Goal: Information Seeking & Learning: Learn about a topic

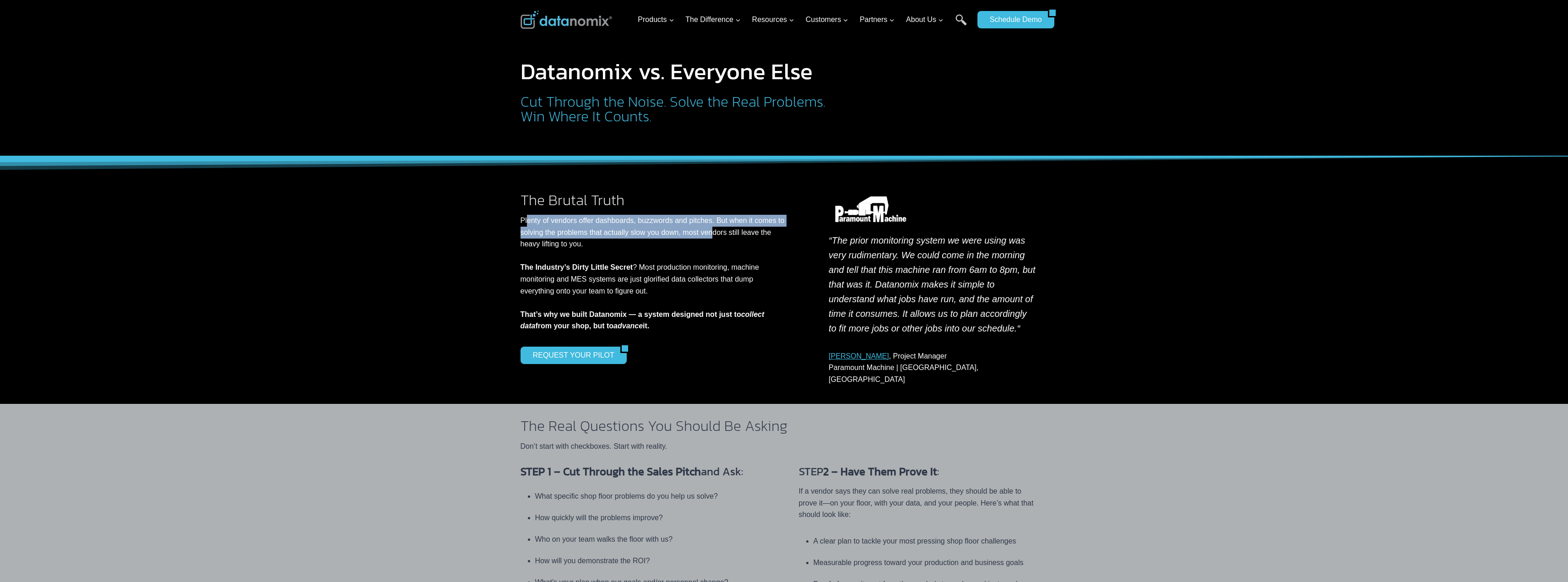
drag, startPoint x: 527, startPoint y: 224, endPoint x: 714, endPoint y: 234, distance: 187.3
click at [714, 234] on p "Plenty of vendors offer dashboards, buzzwords and pitches. But when it comes to…" at bounding box center [654, 274] width 268 height 117
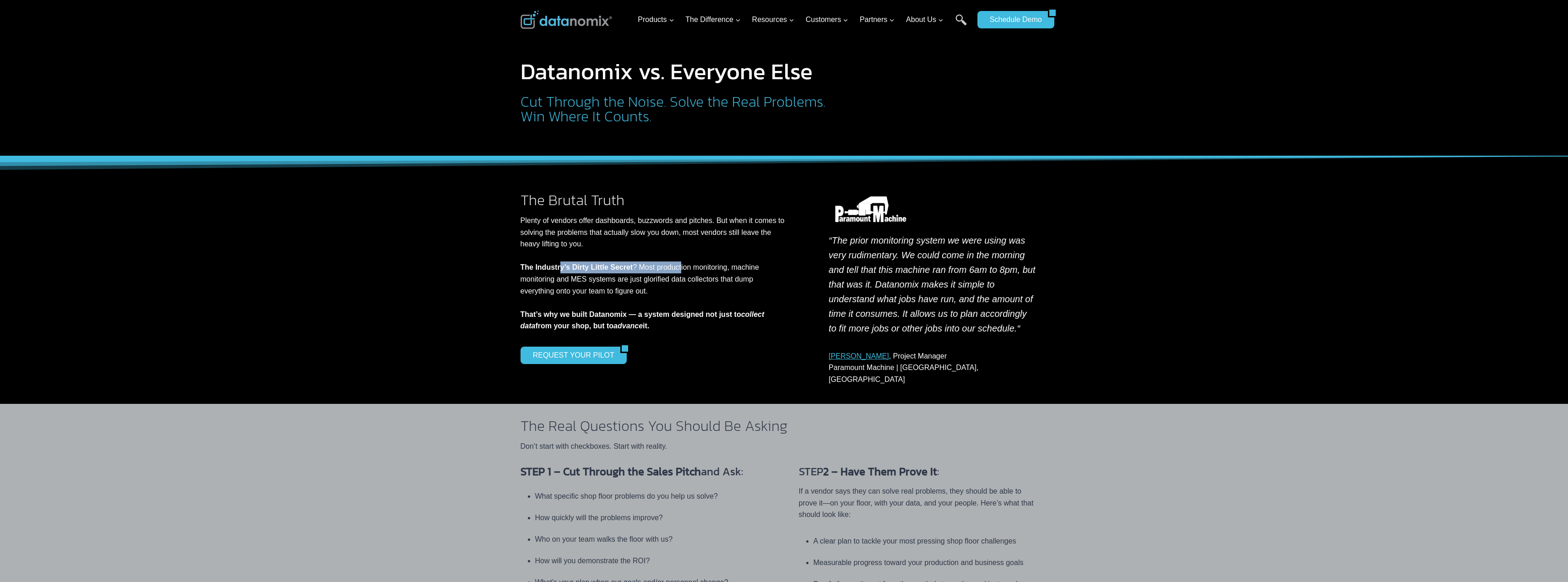
drag, startPoint x: 613, startPoint y: 270, endPoint x: 680, endPoint y: 271, distance: 67.0
click at [680, 271] on p "Plenty of vendors offer dashboards, buzzwords and pitches. But when it comes to…" at bounding box center [654, 274] width 268 height 117
drag, startPoint x: 538, startPoint y: 315, endPoint x: 654, endPoint y: 324, distance: 116.3
click at [654, 324] on p "Plenty of vendors offer dashboards, buzzwords and pitches. But when it comes to…" at bounding box center [654, 274] width 268 height 117
click at [536, 328] on strong "That’s why we built Datanomix — a system designed not just to collect data from…" at bounding box center [643, 320] width 244 height 20
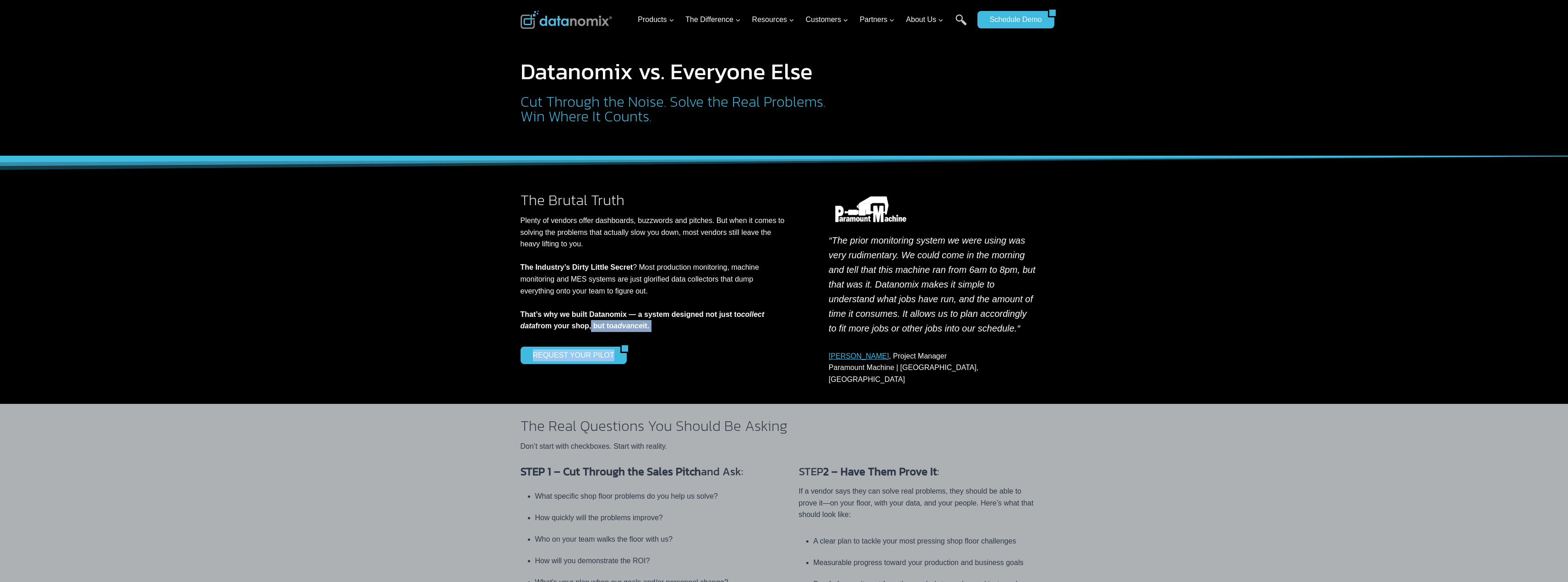
drag, startPoint x: 581, startPoint y: 328, endPoint x: 685, endPoint y: 332, distance: 104.1
click at [685, 332] on div "The Brutal Truth Plenty of vendors offer dashboards, buzzwords and pitches. But…" at bounding box center [662, 278] width 283 height 171
click at [689, 329] on p "Plenty of vendors offer dashboards, buzzwords and pitches. But when it comes to…" at bounding box center [654, 274] width 268 height 117
click at [871, 283] on em "“The prior monitoring system we were using was very rudimentary. We could come …" at bounding box center [932, 285] width 207 height 98
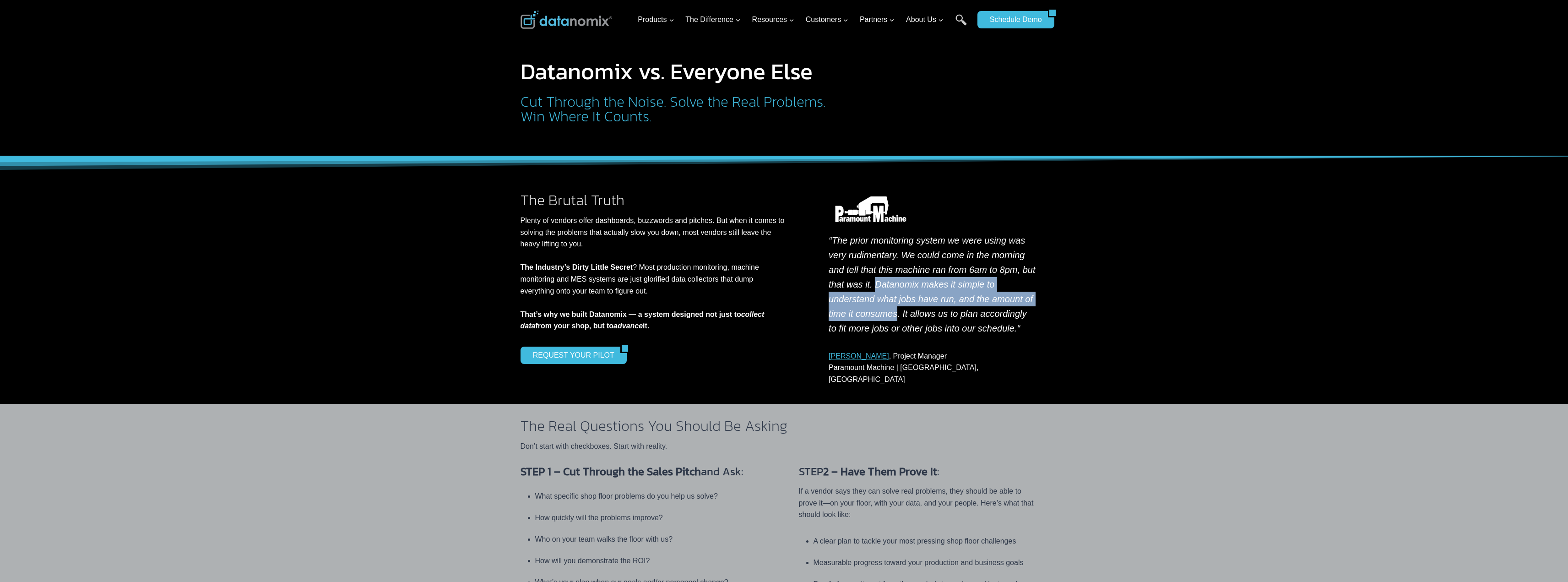
drag, startPoint x: 873, startPoint y: 283, endPoint x: 989, endPoint y: 299, distance: 117.1
click at [989, 299] on em "“The prior monitoring system we were using was very rudimentary. We could come …" at bounding box center [932, 285] width 207 height 98
click at [936, 301] on em "“The prior monitoring system we were using was very rudimentary. We could come …" at bounding box center [932, 285] width 207 height 98
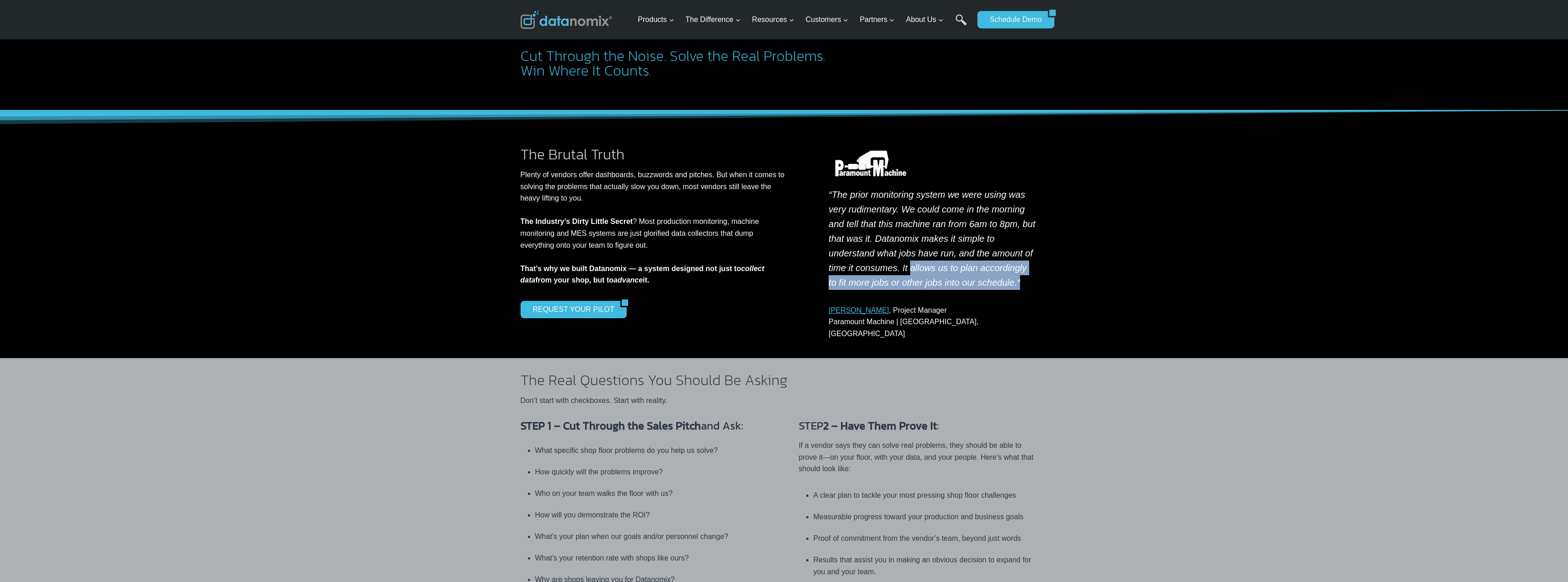
drag, startPoint x: 825, startPoint y: 267, endPoint x: 984, endPoint y: 285, distance: 160.0
click at [984, 285] on div "“The prior monitoring system we were using was very rudimentary. We could come …" at bounding box center [932, 243] width 230 height 192
click at [984, 285] on p "“The prior monitoring system we were using was very rudimentary. We could come …" at bounding box center [933, 238] width 208 height 102
drag, startPoint x: 934, startPoint y: 267, endPoint x: 1035, endPoint y: 271, distance: 101.1
click at [1035, 271] on p "“The prior monitoring system we were using was very rudimentary. We could come …" at bounding box center [933, 238] width 208 height 102
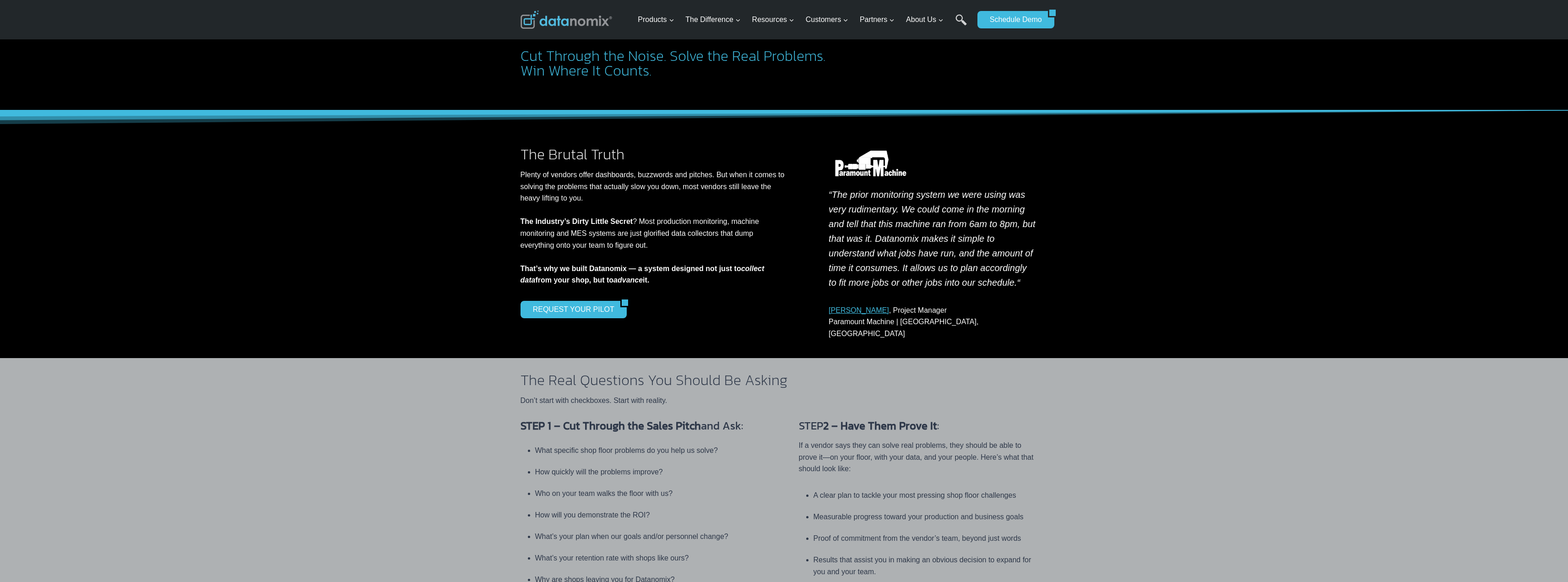
click at [920, 275] on p "“The prior monitoring system we were using was very rudimentary. We could come …" at bounding box center [933, 238] width 208 height 102
drag, startPoint x: 837, startPoint y: 280, endPoint x: 901, endPoint y: 282, distance: 64.0
click at [901, 282] on em "“The prior monitoring system we were using was very rudimentary. We could come …" at bounding box center [932, 239] width 207 height 98
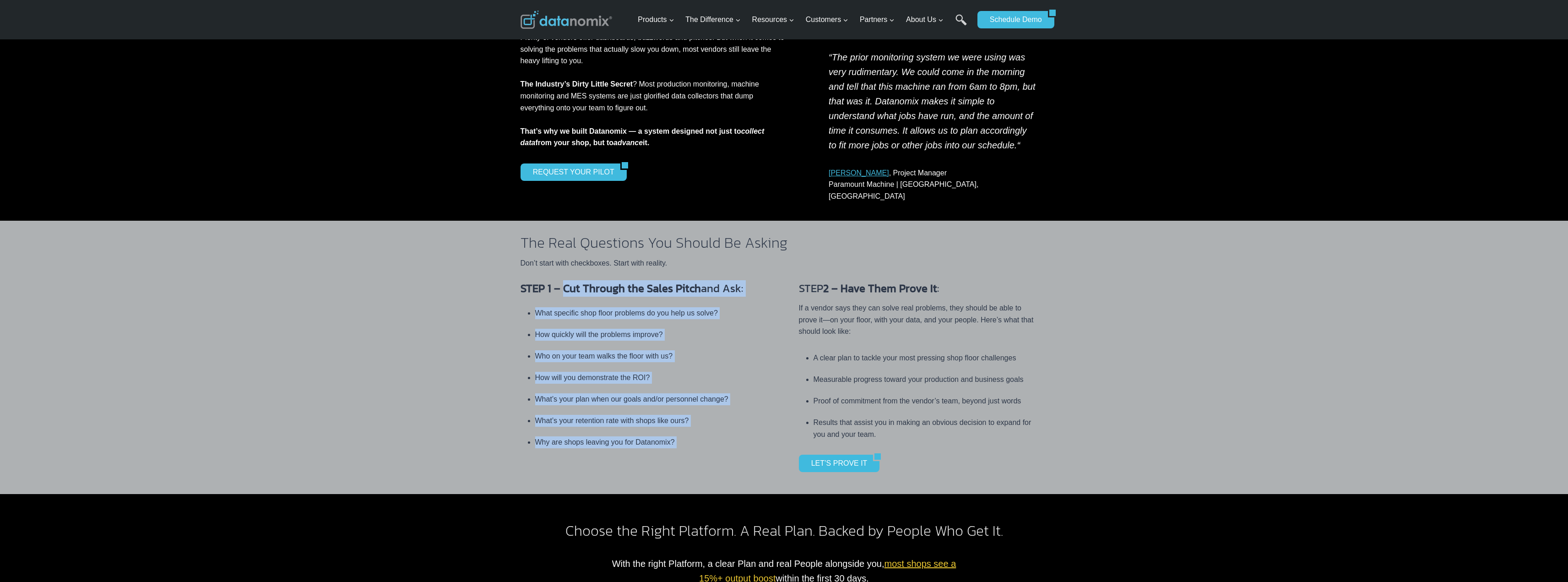
drag, startPoint x: 564, startPoint y: 277, endPoint x: 788, endPoint y: 276, distance: 224.0
click at [788, 276] on div "STEP 1 – Cut Through the Sales Pitch and Ask: What specific shop floor problems…" at bounding box center [784, 381] width 549 height 224
click at [772, 278] on div "STEP 1 – Cut Through the Sales Pitch and Ask: What specific shop floor problems…" at bounding box center [784, 381] width 549 height 224
drag, startPoint x: 581, startPoint y: 235, endPoint x: 782, endPoint y: 257, distance: 202.2
click at [782, 257] on div "Datanomix vs. Everyone Else Cut Through the Noise. Solve the Real Problems. Win…" at bounding box center [784, 580] width 1568 height 1526
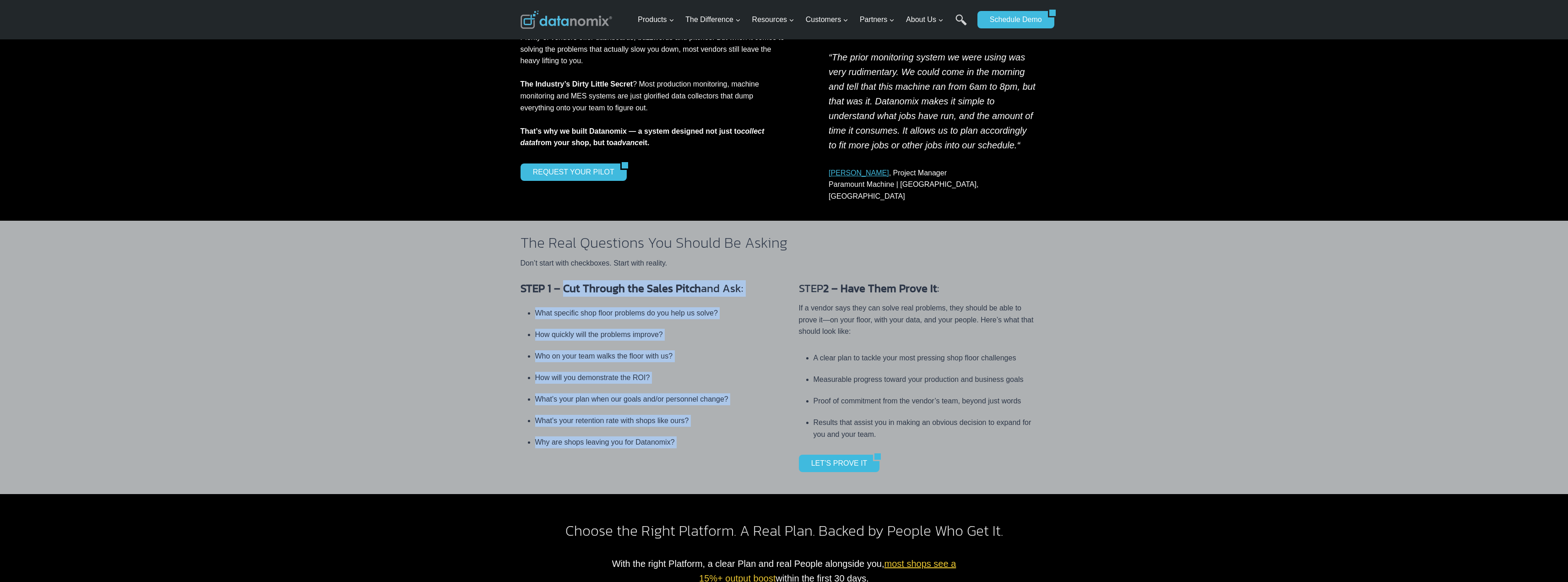
click at [690, 270] on div "STEP 1 – Cut Through the Sales Pitch and Ask: What specific shop floor problems…" at bounding box center [784, 381] width 549 height 224
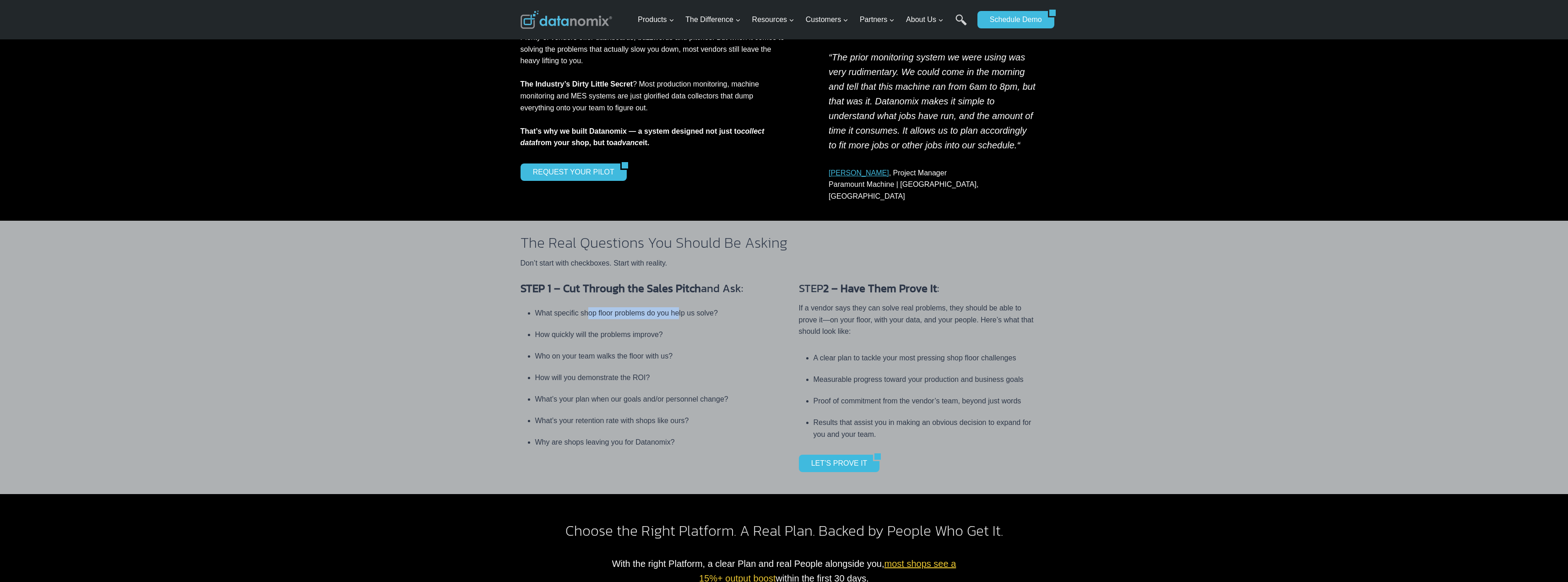
drag, startPoint x: 588, startPoint y: 304, endPoint x: 683, endPoint y: 306, distance: 95.0
click at [682, 305] on li "What specific shop floor problems do you help us solve?" at bounding box center [648, 313] width 227 height 22
click at [725, 306] on li "What specific shop floor problems do you help us solve?" at bounding box center [648, 313] width 227 height 22
drag, startPoint x: 581, startPoint y: 386, endPoint x: 723, endPoint y: 396, distance: 142.4
click at [723, 396] on li "What’s your plan when our goals and/or personnel change?" at bounding box center [648, 399] width 227 height 22
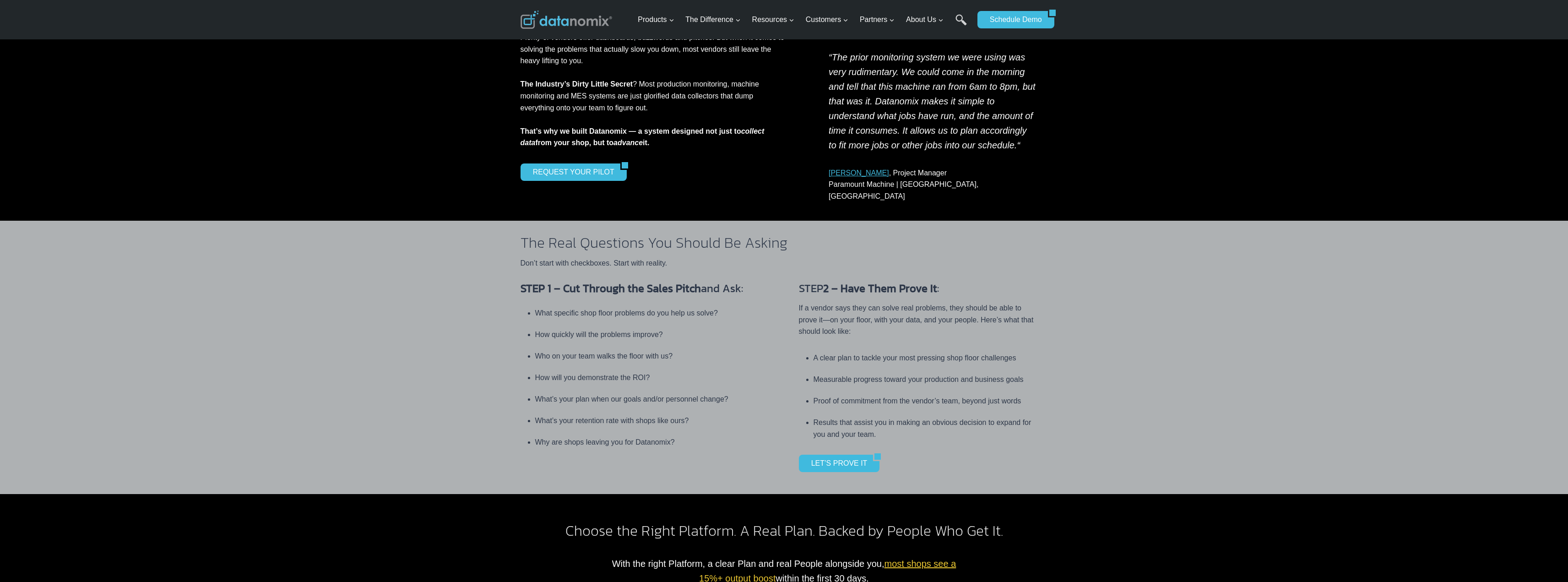
click at [540, 410] on li "What’s your retention rate with shops like ours?" at bounding box center [648, 421] width 227 height 22
drag, startPoint x: 542, startPoint y: 413, endPoint x: 737, endPoint y: 409, distance: 195.0
click at [737, 410] on li "What’s your retention rate with shops like ours?" at bounding box center [648, 421] width 227 height 22
drag, startPoint x: 883, startPoint y: 347, endPoint x: 1051, endPoint y: 353, distance: 168.1
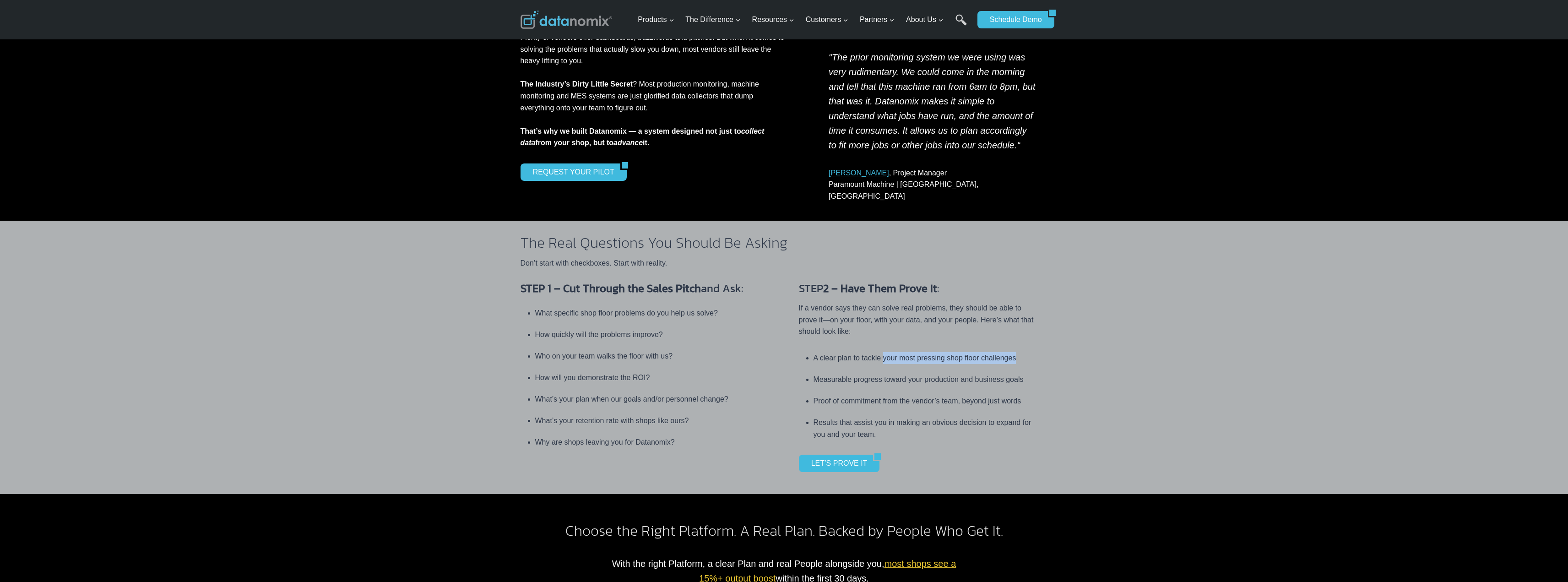
click at [1051, 353] on div "STEP 1 – Cut Through the Sales Pitch and Ask: What specific shop floor problems…" at bounding box center [784, 381] width 549 height 224
click at [972, 390] on li "Proof of commitment from the vendor’s team, beyond just words" at bounding box center [925, 401] width 223 height 22
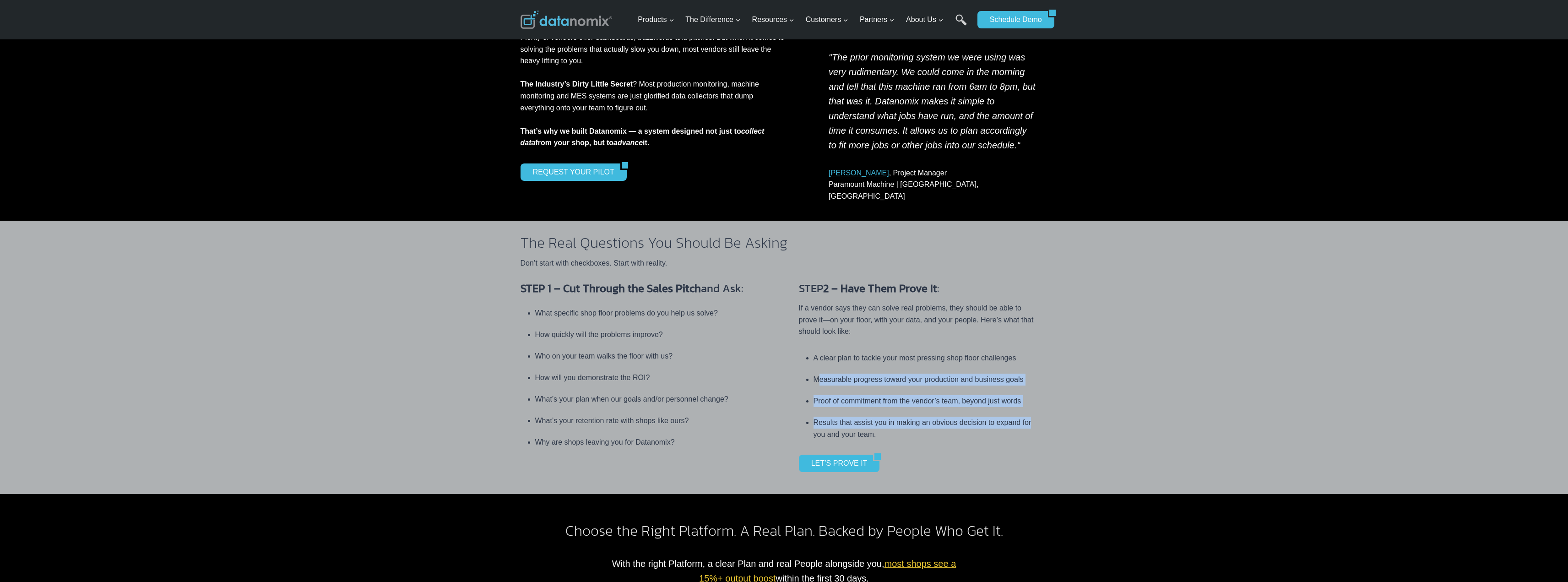
drag, startPoint x: 820, startPoint y: 366, endPoint x: 1061, endPoint y: 416, distance: 246.1
click at [1061, 416] on div "STEP 1 – Cut Through the Sales Pitch and Ask: What specific shop floor problems…" at bounding box center [784, 381] width 1568 height 224
drag, startPoint x: 880, startPoint y: 390, endPoint x: 1036, endPoint y: 416, distance: 158.2
click at [1036, 416] on ul "A clear plan to tackle your most pressing shop floor challenges Measurable prog…" at bounding box center [918, 396] width 238 height 88
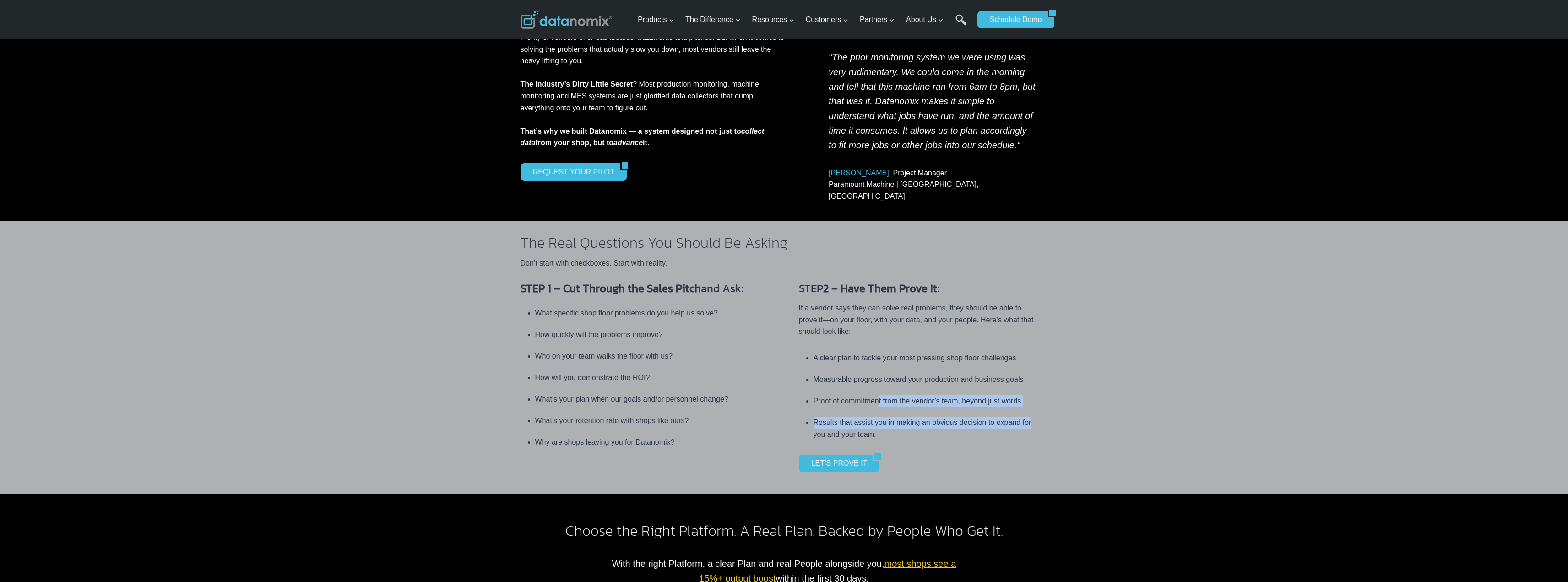
click at [1036, 416] on li "Results that assist you in making an obvious decision to expand for you and you…" at bounding box center [925, 426] width 223 height 29
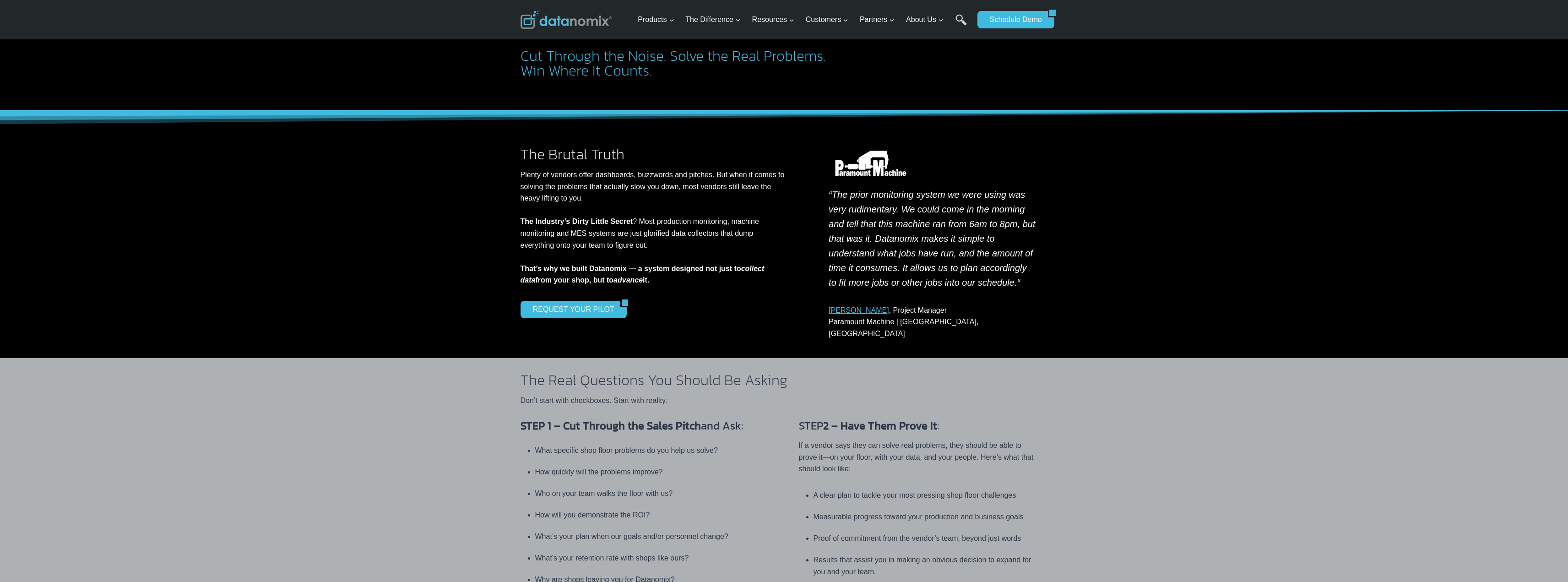
scroll to position [0, 0]
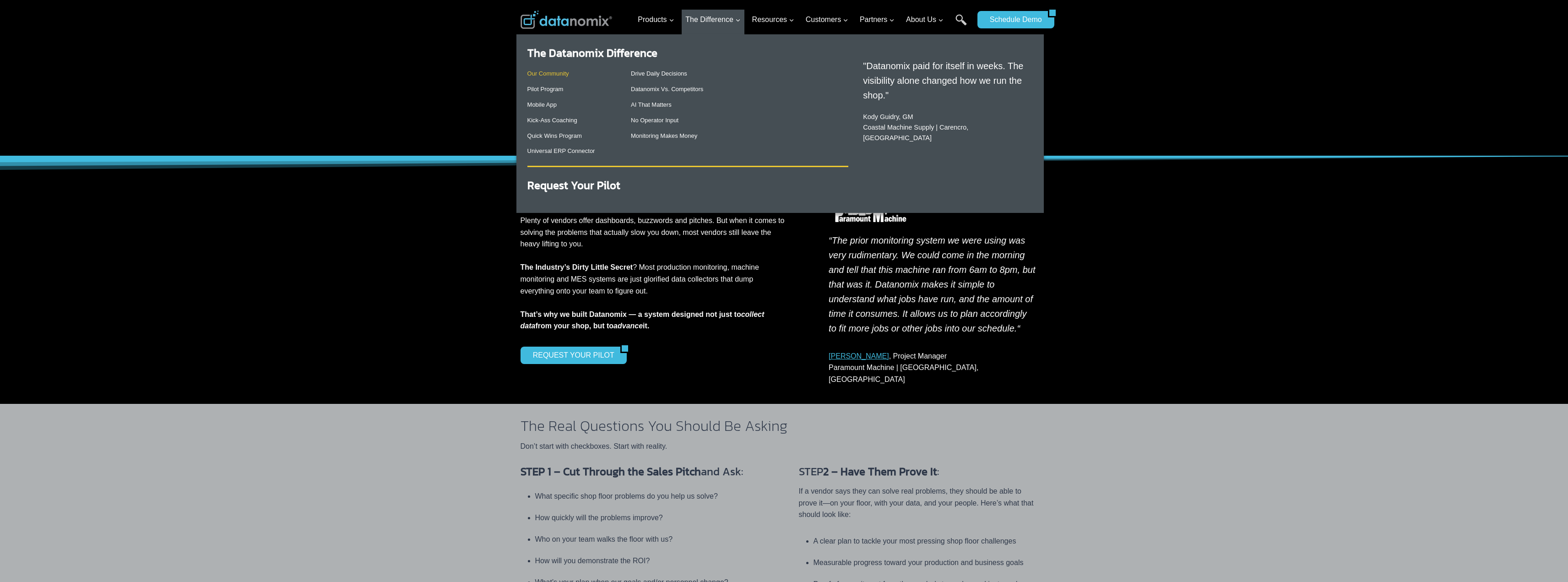
click at [562, 73] on link "Our Community" at bounding box center [548, 74] width 42 height 7
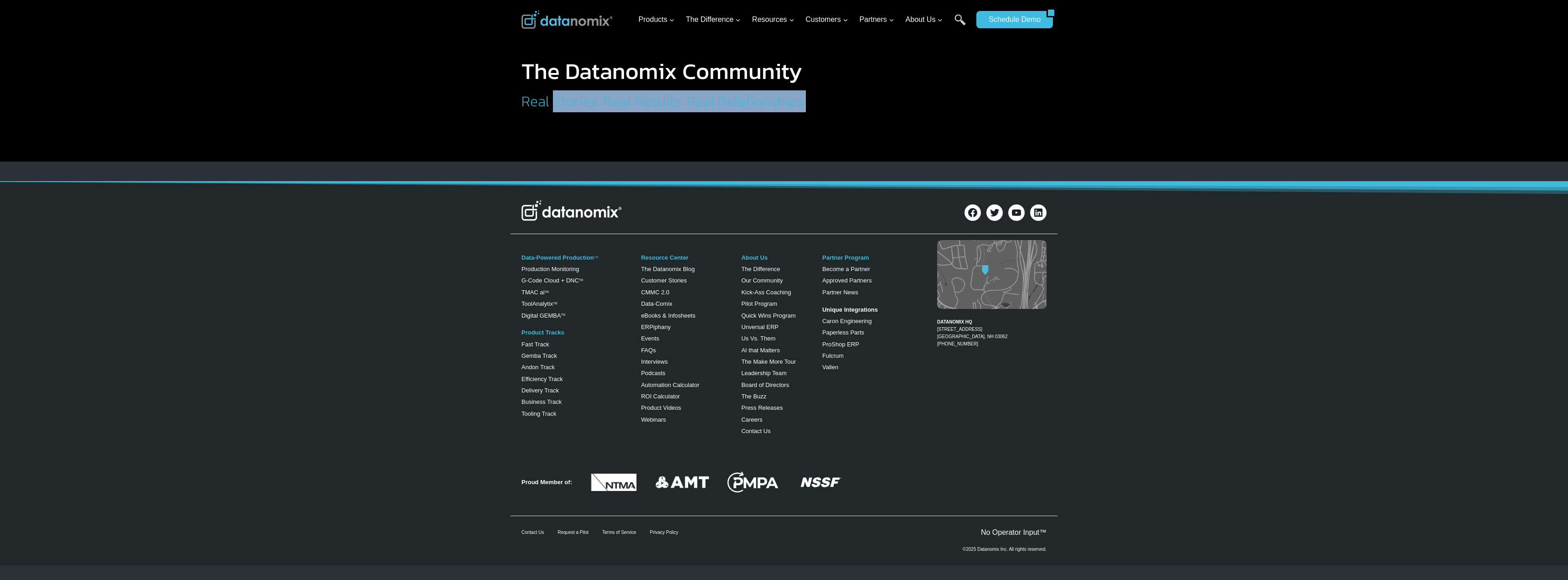
click at [816, 110] on div "The Datanomix Community Real Stories. Real Results. Real Relationships." at bounding box center [784, 63] width 547 height 127
click at [589, 212] on img at bounding box center [572, 211] width 101 height 20
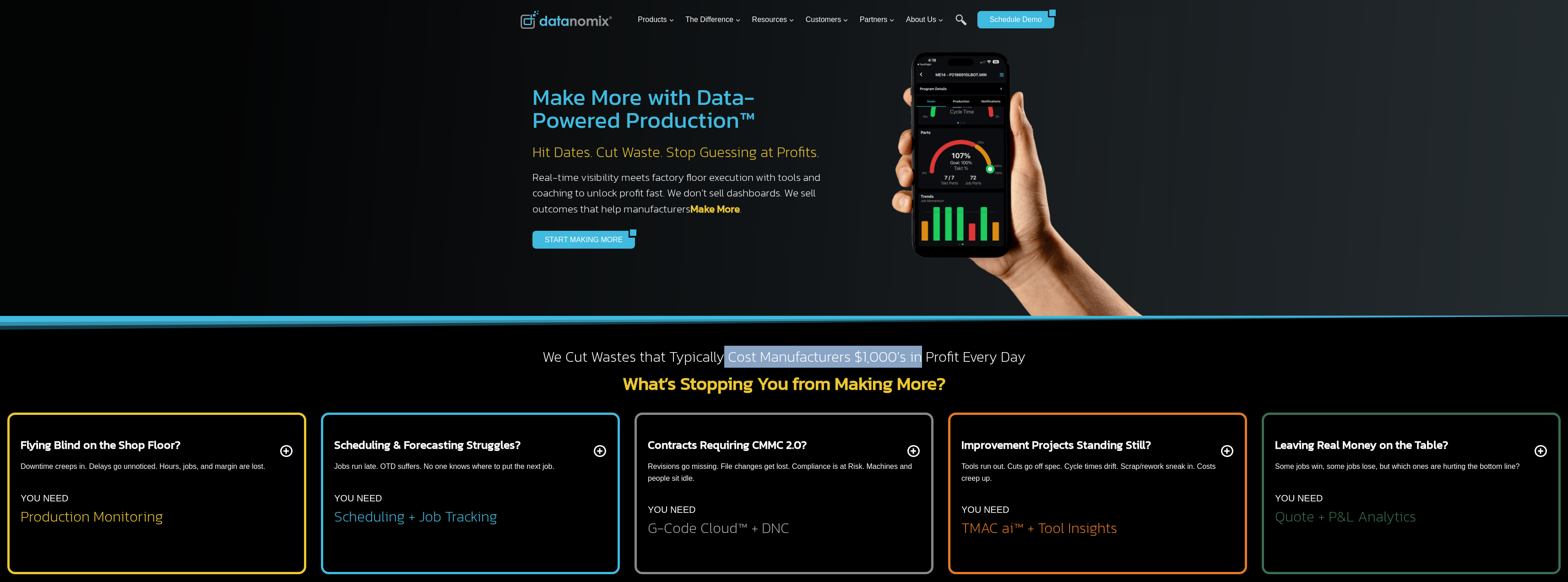
drag, startPoint x: 726, startPoint y: 361, endPoint x: 947, endPoint y: 358, distance: 221.0
click at [920, 360] on h2 "We Cut Wastes that Typically Cost Manufacturers $1,000’s in Profit Every Day" at bounding box center [784, 357] width 527 height 19
click at [955, 359] on h2 "We Cut Wastes that Typically Cost Manufacturers $1,000’s in Profit Every Day" at bounding box center [784, 357] width 527 height 19
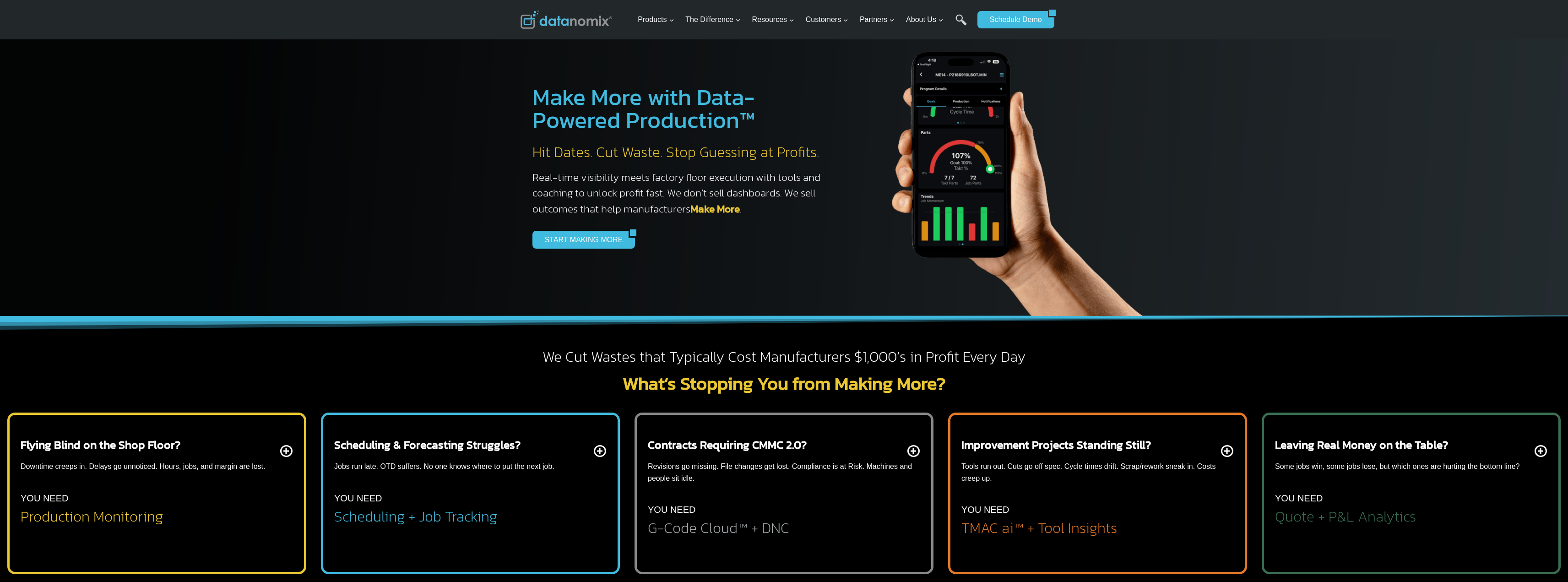
scroll to position [46, 0]
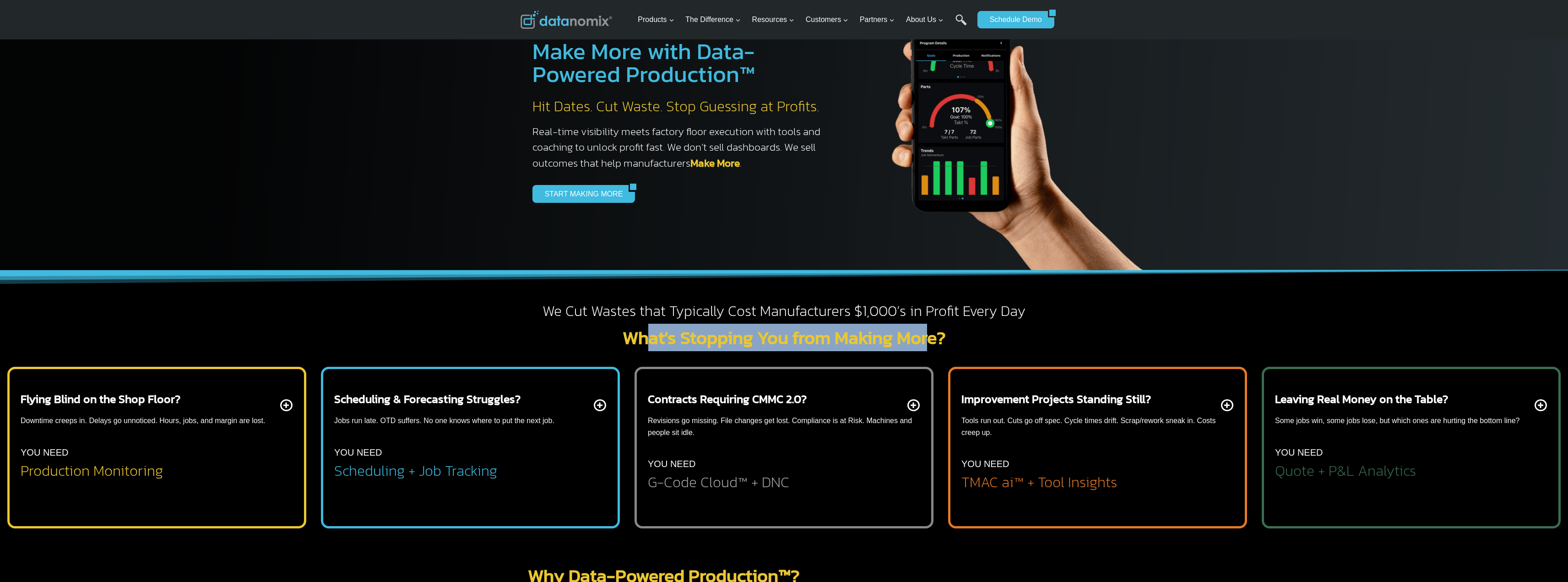
drag, startPoint x: 650, startPoint y: 343, endPoint x: 929, endPoint y: 348, distance: 279.0
click at [927, 347] on h2 "What’s Stopping You from Making More?" at bounding box center [784, 337] width 527 height 18
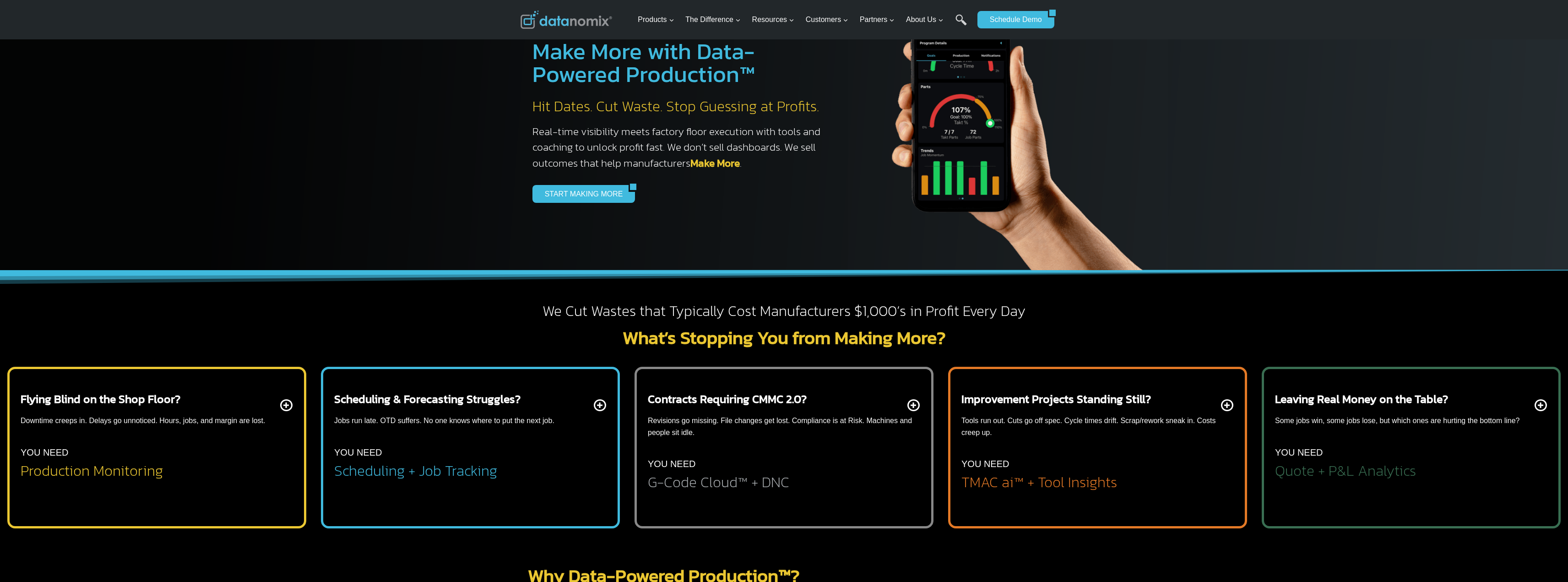
click at [936, 345] on h2 "What’s Stopping You from Making More?" at bounding box center [784, 337] width 527 height 18
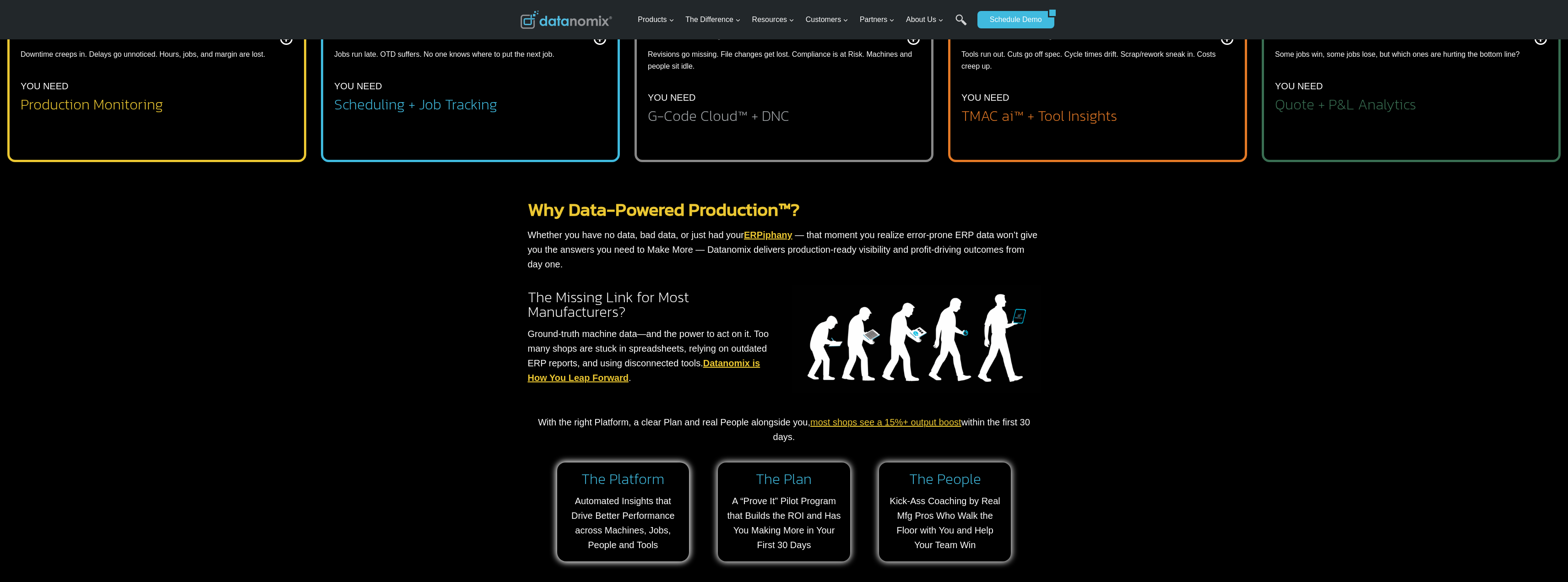
scroll to position [458, 0]
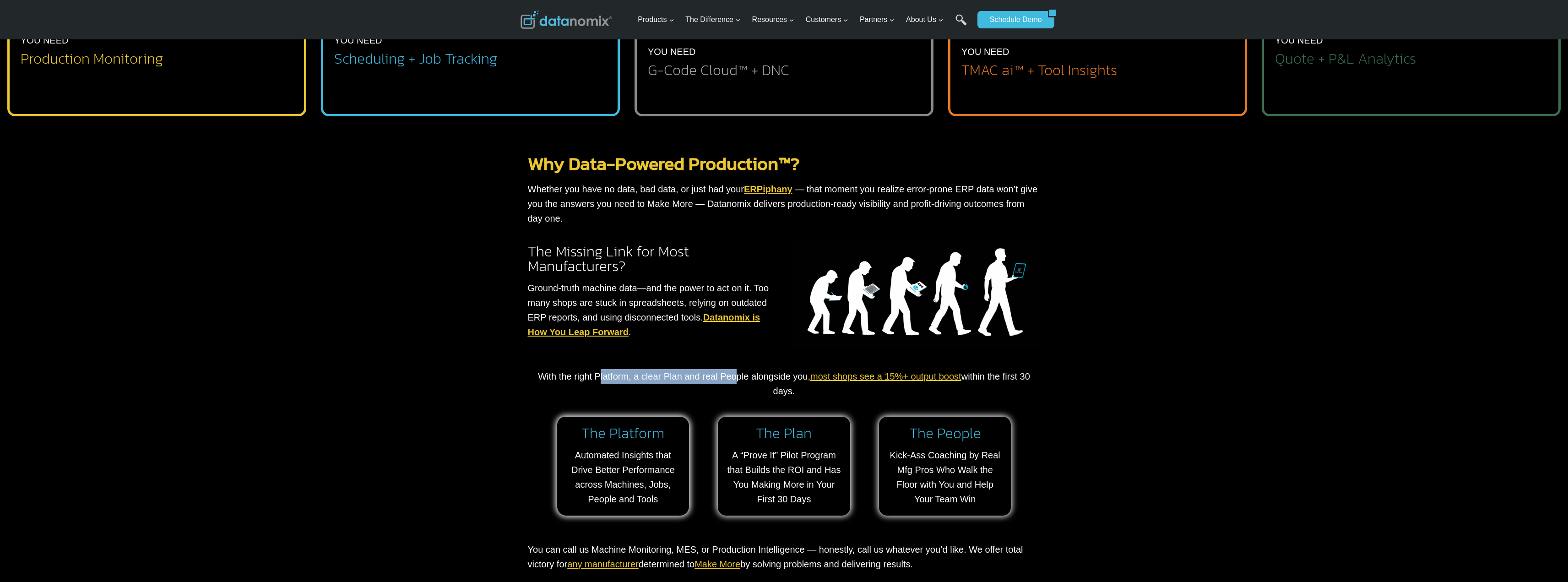
drag, startPoint x: 600, startPoint y: 379, endPoint x: 731, endPoint y: 378, distance: 131.0
click at [731, 378] on p "With the right Platform, a clear Plan and real People alongside you, most shops…" at bounding box center [785, 383] width 513 height 29
click at [732, 378] on p "With the right Platform, a clear Plan and real People alongside you, most shops…" at bounding box center [785, 383] width 513 height 29
drag, startPoint x: 651, startPoint y: 378, endPoint x: 794, endPoint y: 378, distance: 143.0
click at [794, 378] on p "With the right Platform, a clear Plan and real People alongside you, most shops…" at bounding box center [785, 383] width 513 height 29
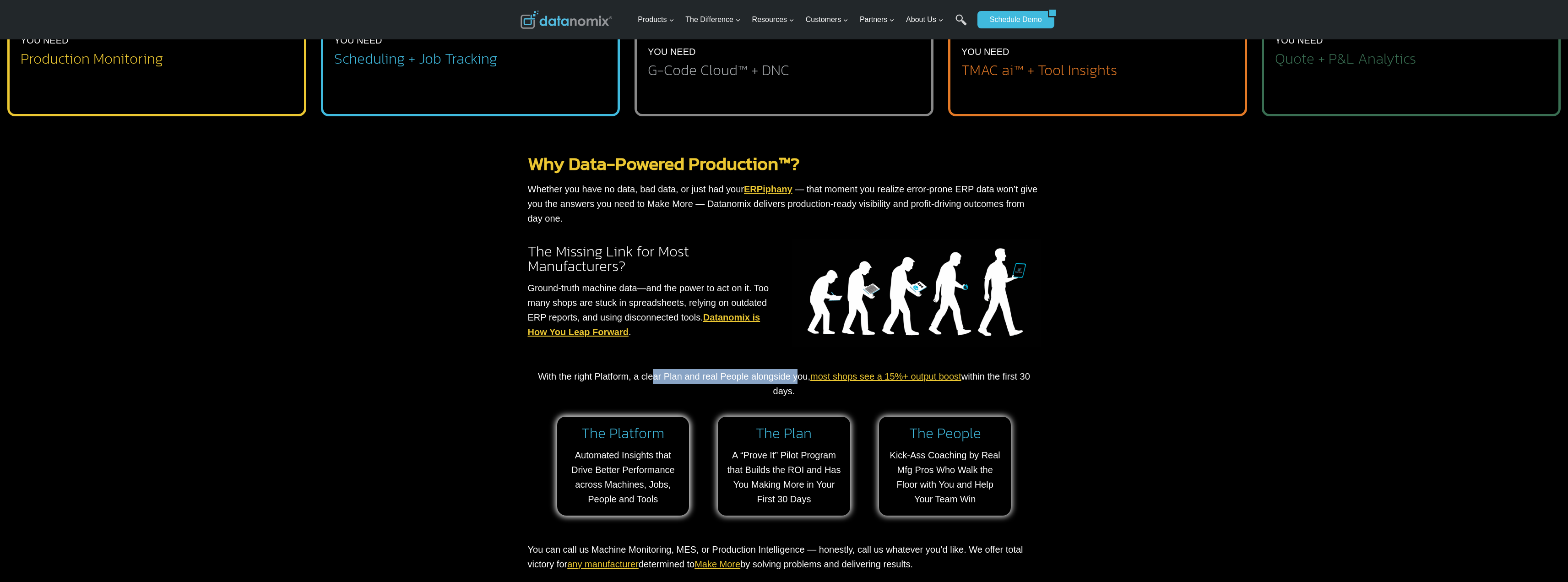
click at [726, 374] on p "With the right Platform, a clear Plan and real People alongside you, most shops…" at bounding box center [785, 383] width 513 height 29
drag, startPoint x: 1005, startPoint y: 380, endPoint x: 1042, endPoint y: 379, distance: 37.0
click at [1042, 379] on div "Why Data-Powered Production™? Whether you have no data, bad data, or just had y…" at bounding box center [784, 406] width 522 height 521
click at [1043, 379] on div "Why Data-Powered Production™? Whether you have no data, bad data, or just had y…" at bounding box center [784, 406] width 522 height 521
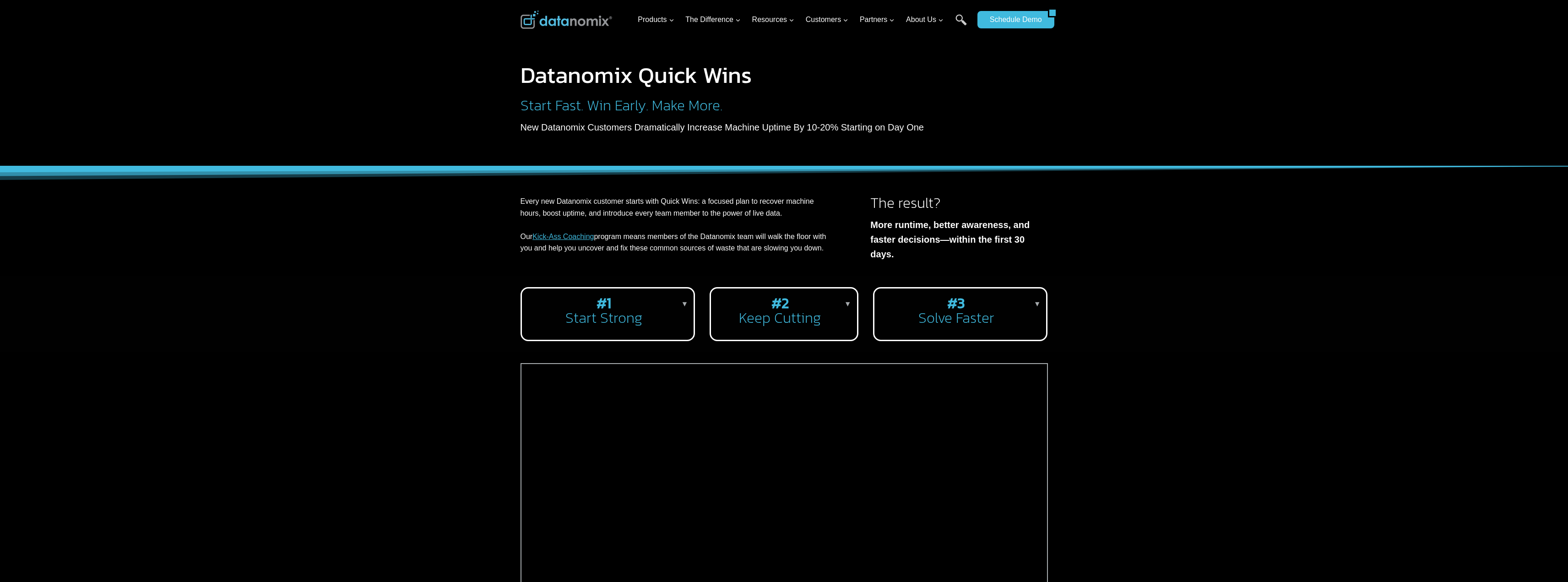
click at [634, 308] on h2 "#1 Start Strong" at bounding box center [606, 310] width 154 height 29
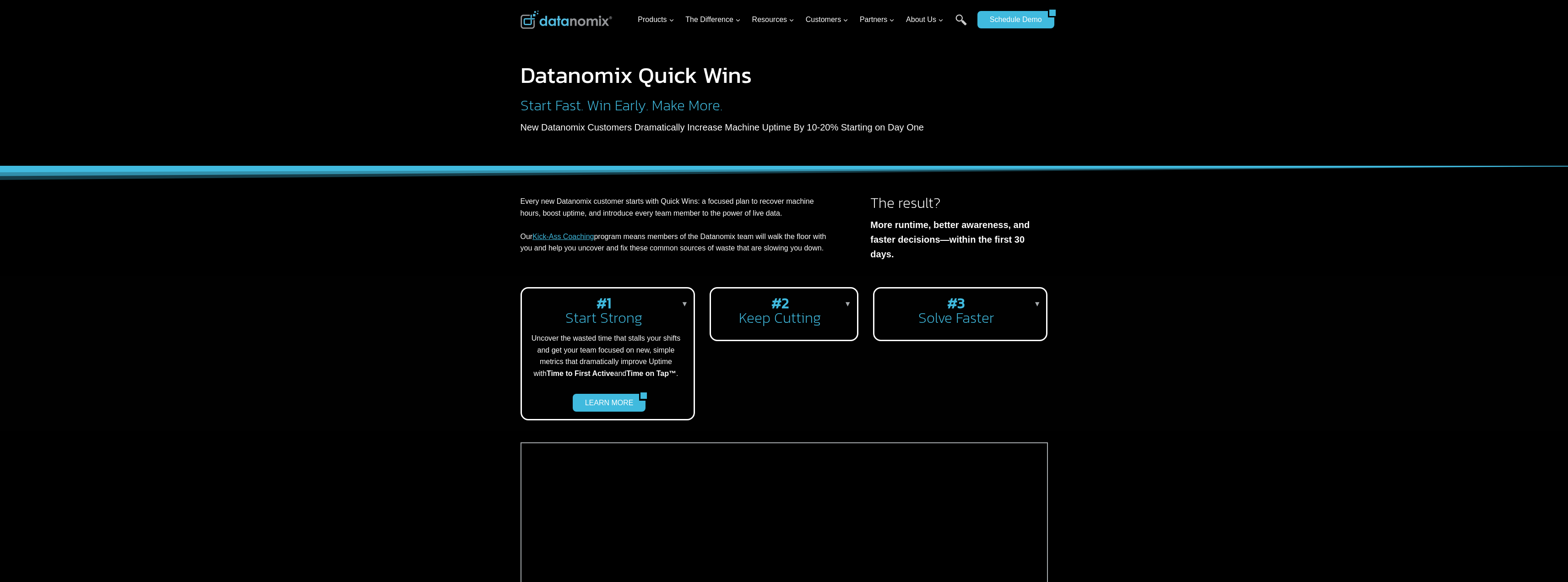
click at [596, 287] on div "#1 Start Strong ▼ Uncover the wasted time that stalls your shifts and get your …" at bounding box center [608, 353] width 175 height 133
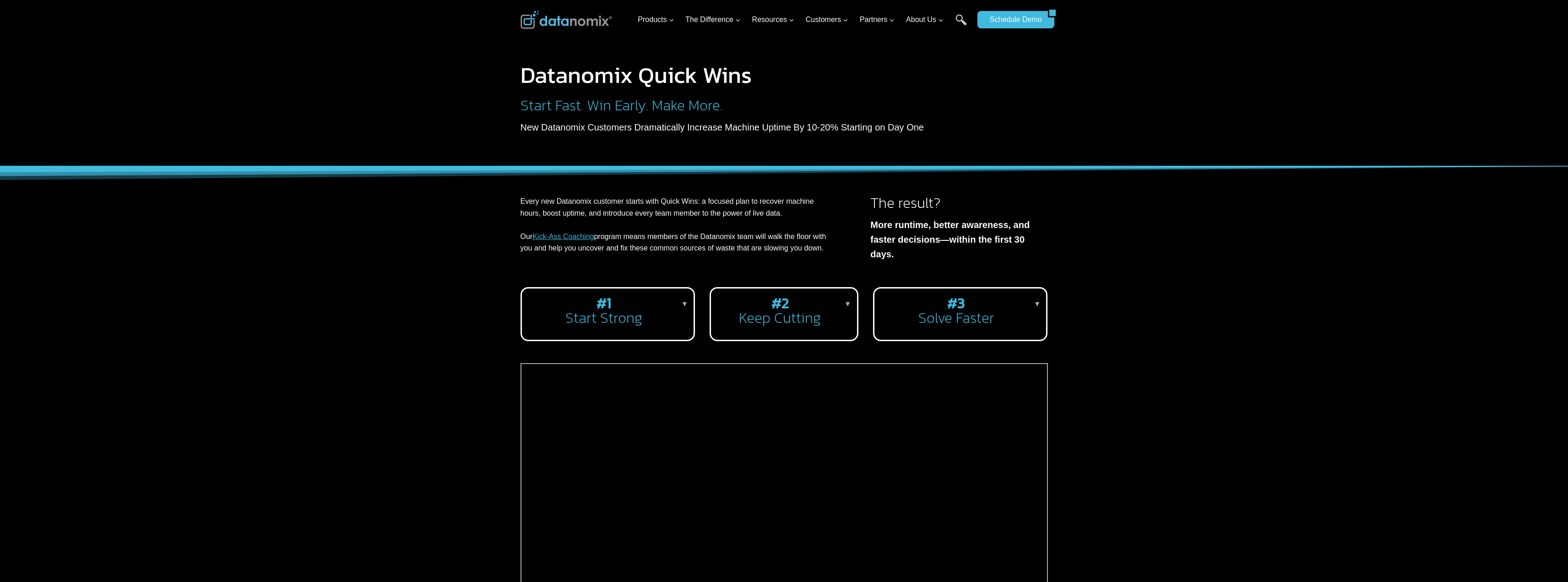
click at [626, 295] on h2 "#1 Start Strong" at bounding box center [606, 310] width 154 height 29
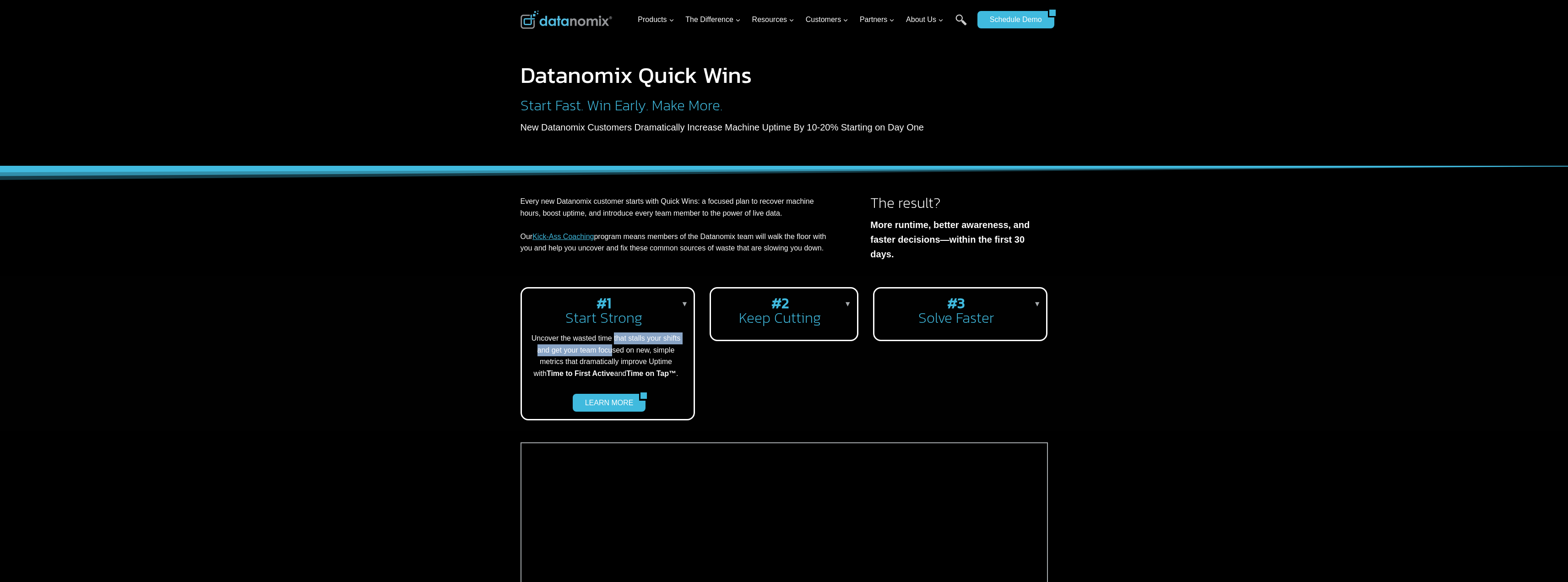
drag, startPoint x: 615, startPoint y: 334, endPoint x: 615, endPoint y: 348, distance: 14.0
click at [615, 348] on p "Uncover the wasted time that stalls your shifts and get your team focused on ne…" at bounding box center [606, 355] width 154 height 46
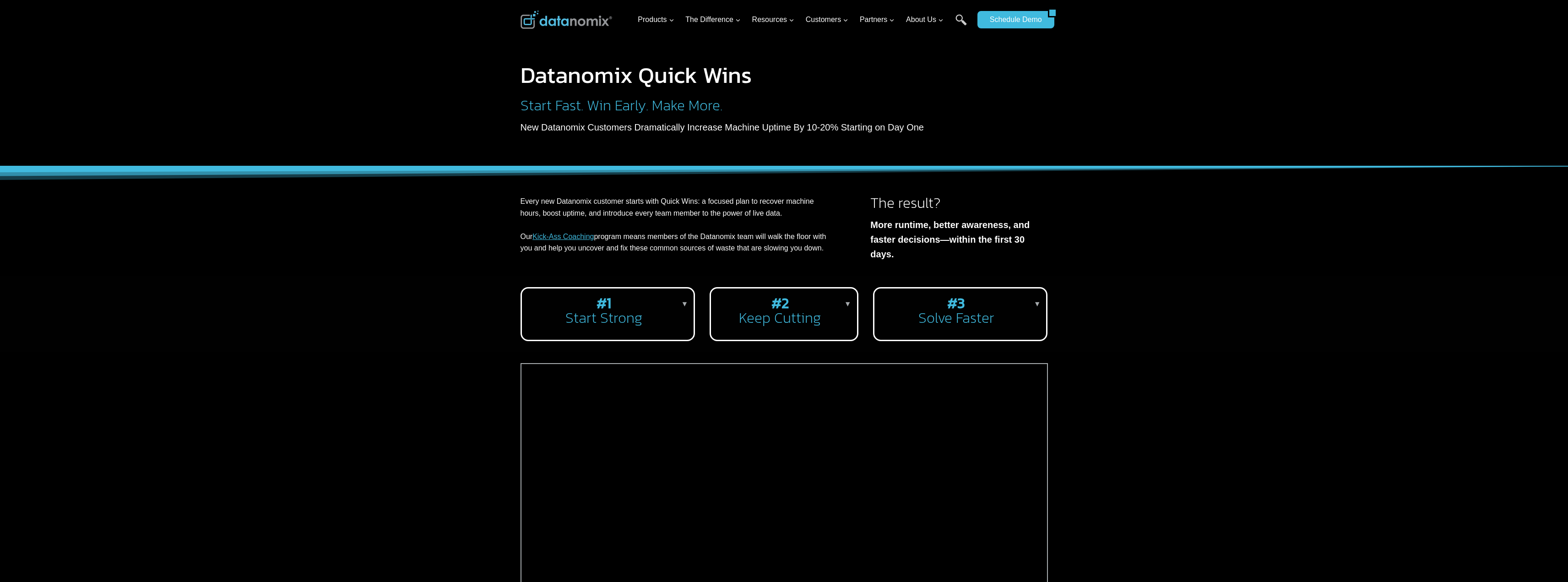
click at [621, 308] on h2 "#1 Start Strong" at bounding box center [606, 310] width 154 height 29
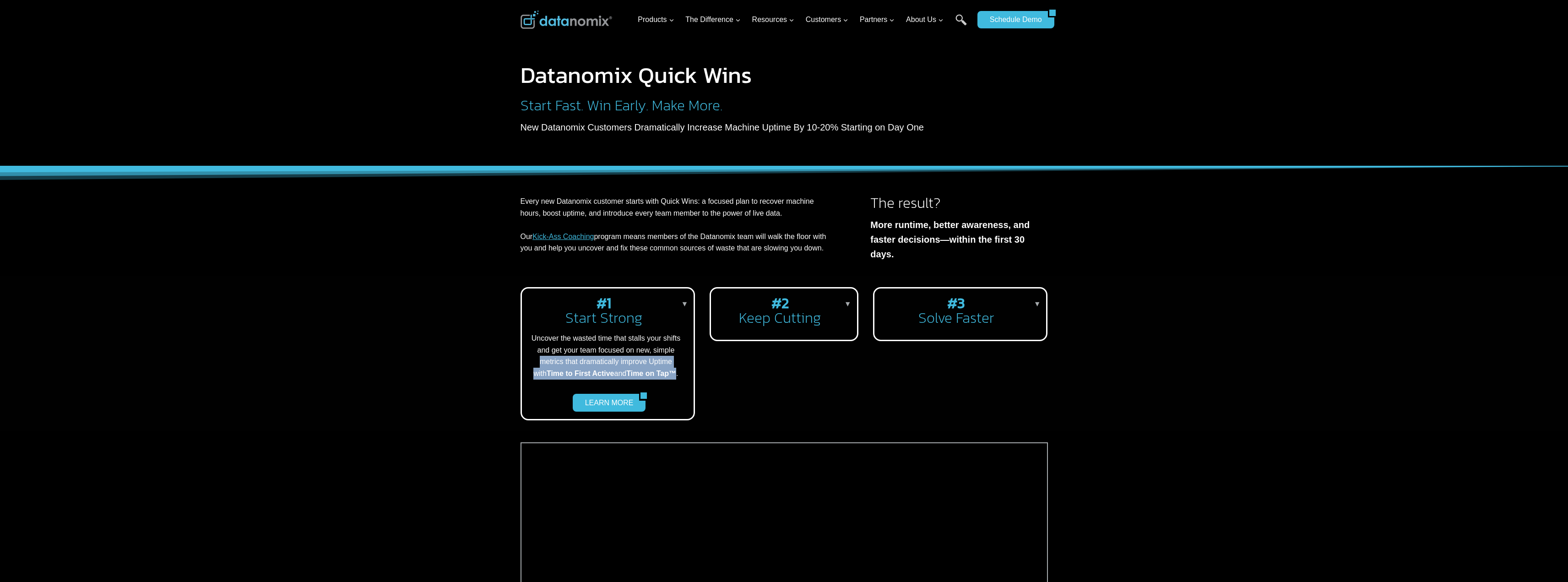
drag, startPoint x: 534, startPoint y: 355, endPoint x: 670, endPoint y: 364, distance: 136.3
click at [670, 364] on p "Uncover the wasted time that stalls your shifts and get your team focused on ne…" at bounding box center [606, 355] width 154 height 46
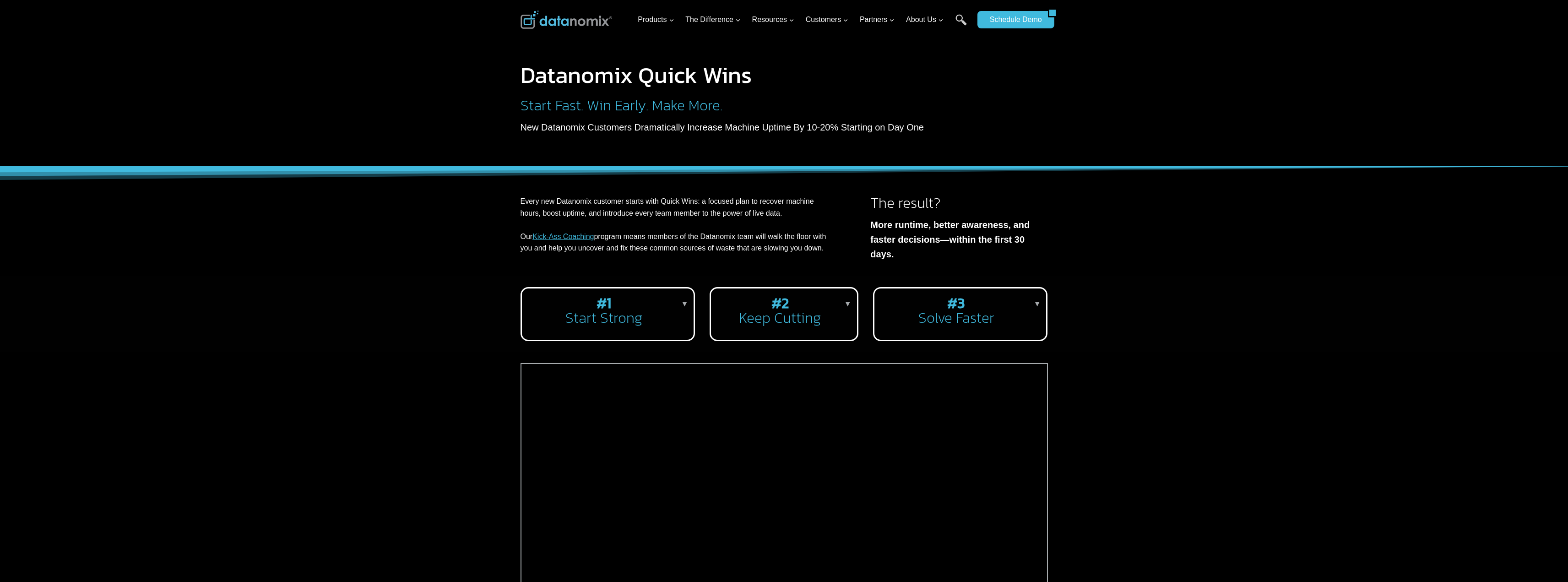
click at [651, 324] on div "#1 Start Strong ▼ Uncover the wasted time that stalls your shifts and get your …" at bounding box center [608, 314] width 175 height 54
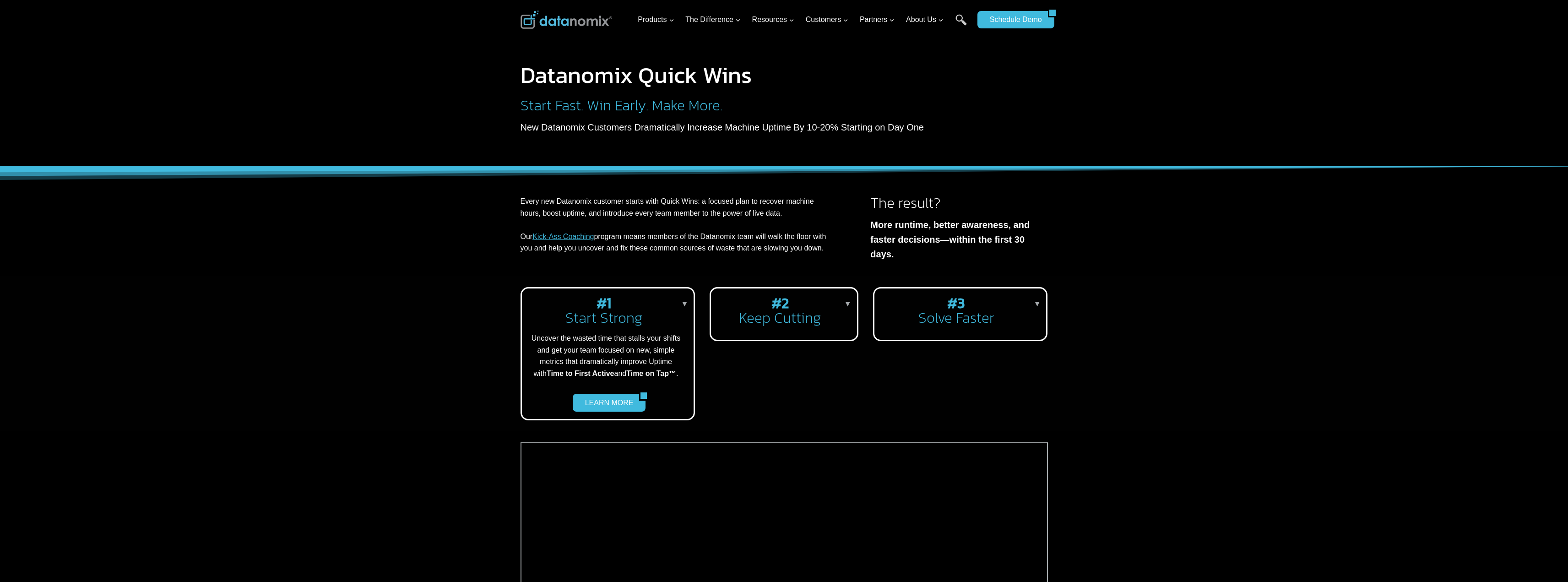
click at [648, 306] on h2 "#1 Start Strong" at bounding box center [606, 310] width 154 height 29
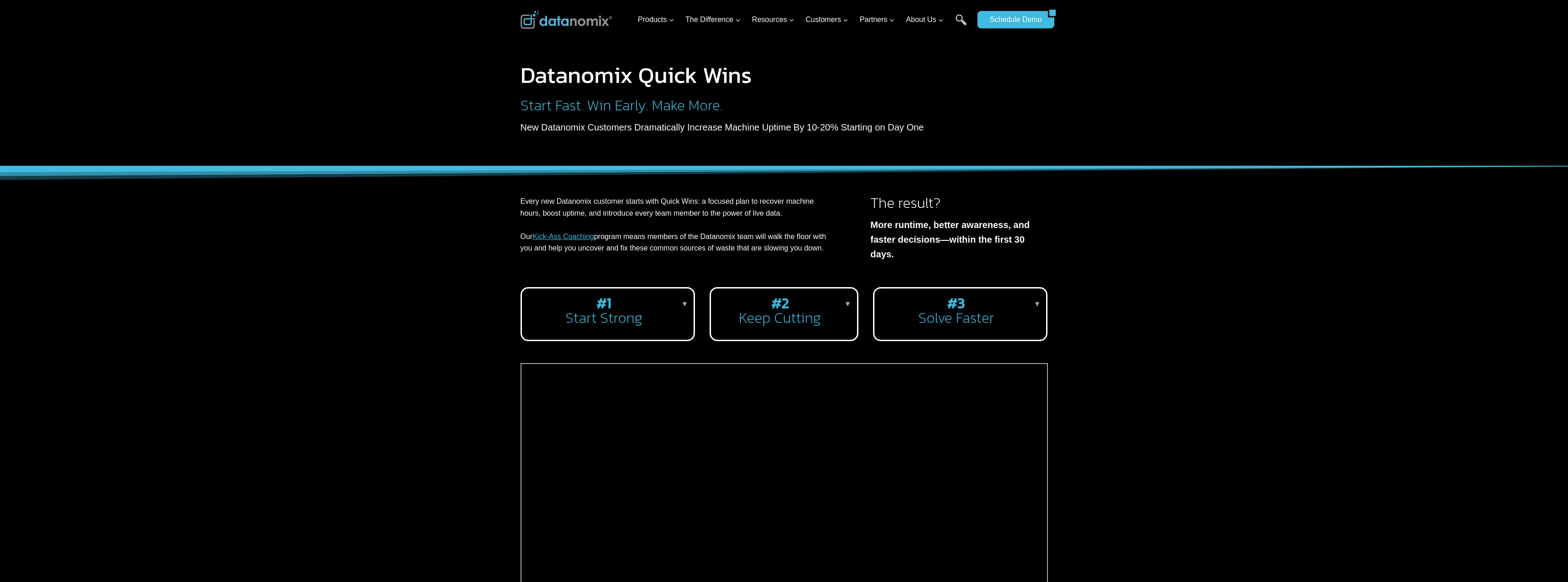
click at [793, 313] on h2 "#2 Keep Cutting" at bounding box center [782, 310] width 128 height 29
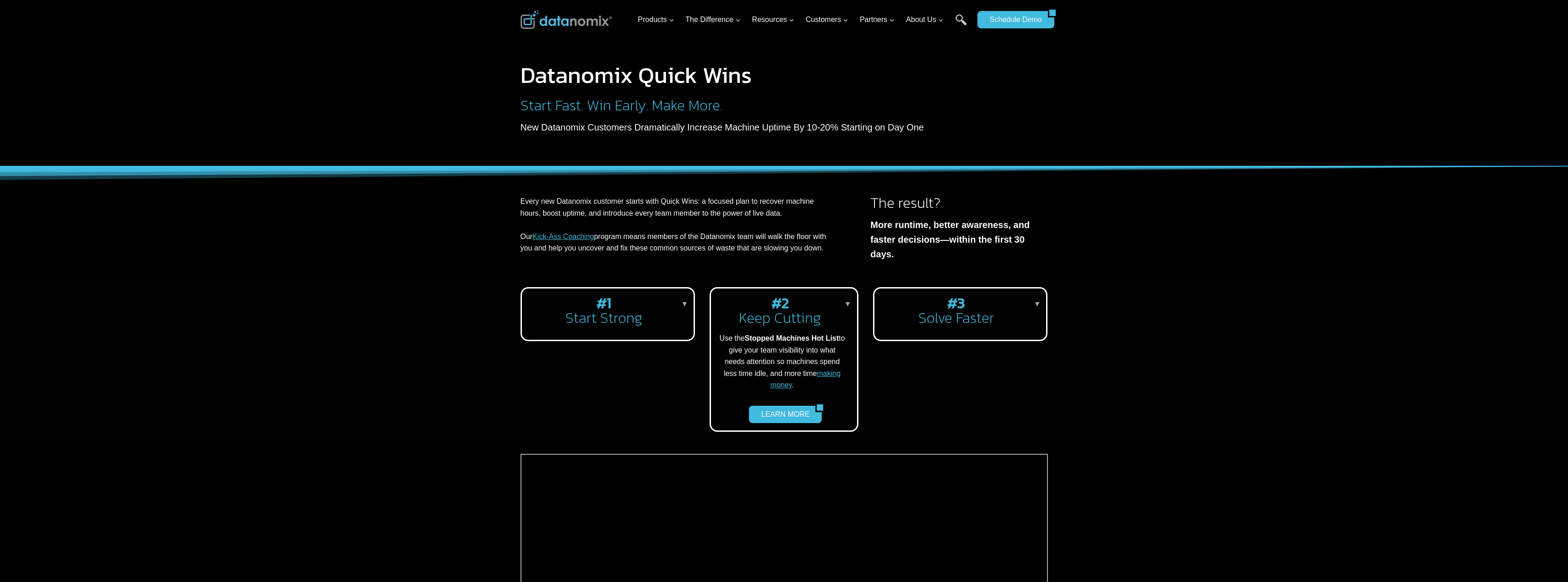
click at [794, 312] on h2 "#2 Keep Cutting" at bounding box center [782, 310] width 128 height 29
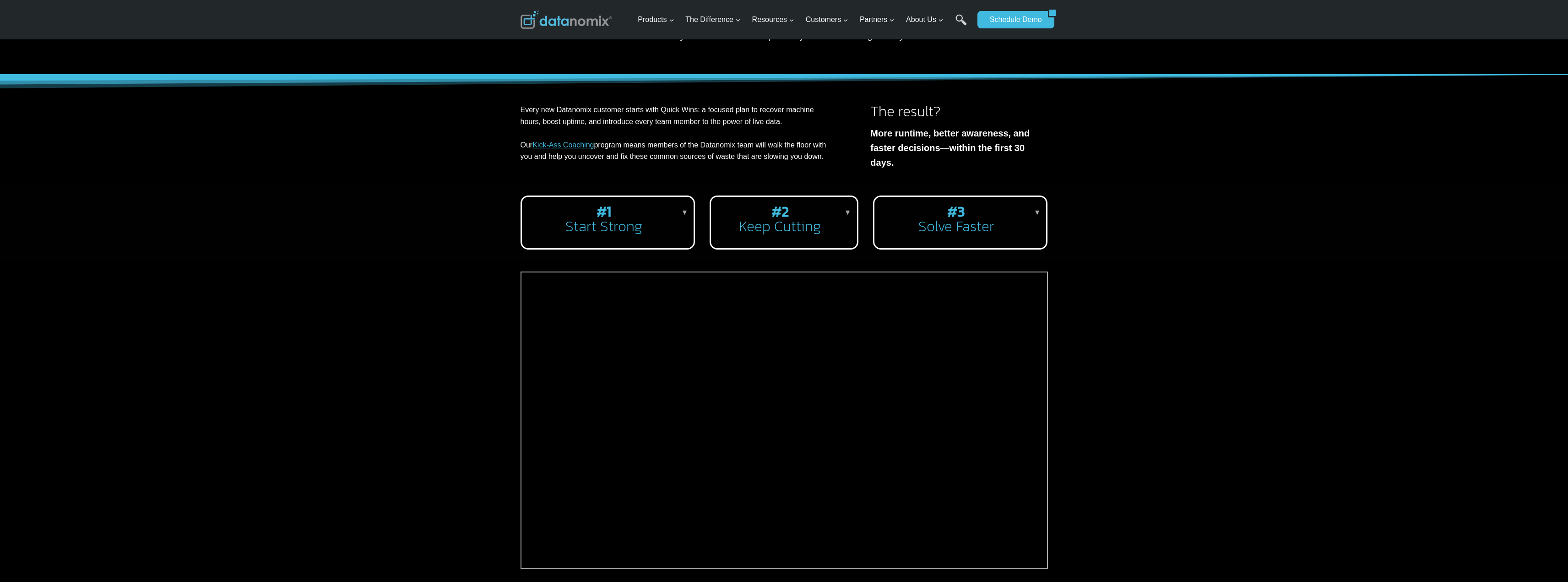
scroll to position [137, 0]
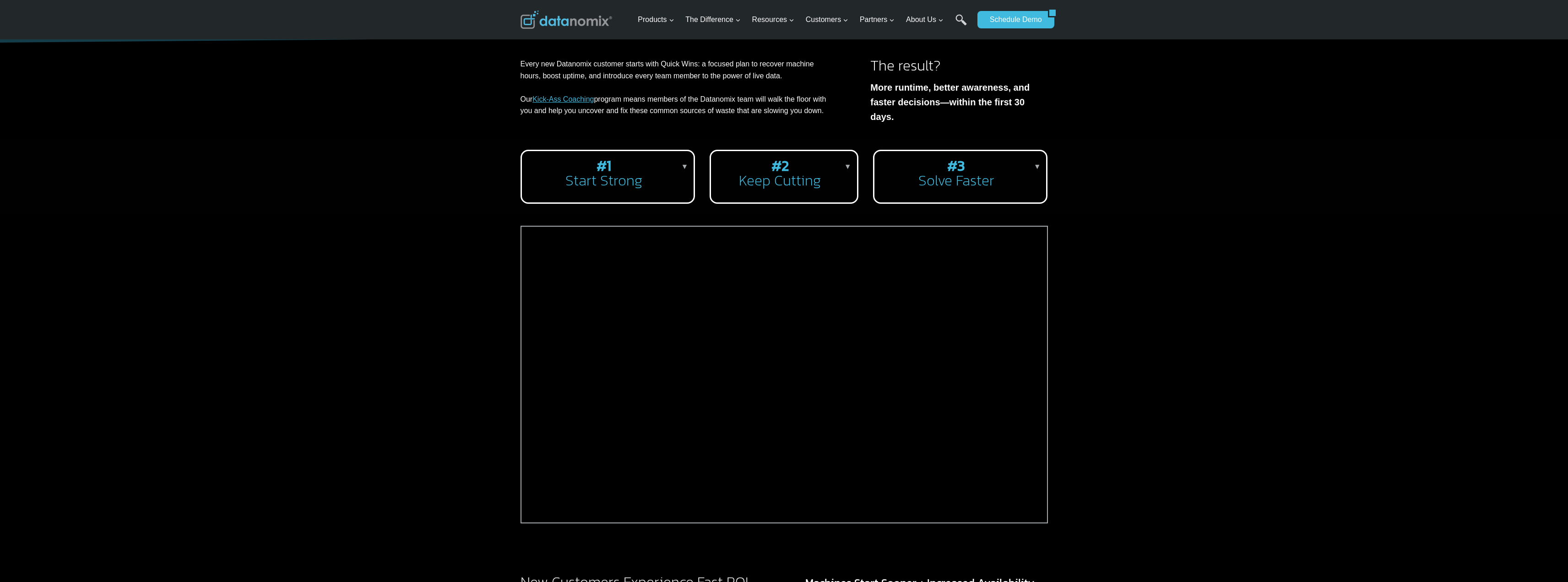
click at [797, 178] on h2 "#2 Keep Cutting" at bounding box center [782, 173] width 128 height 29
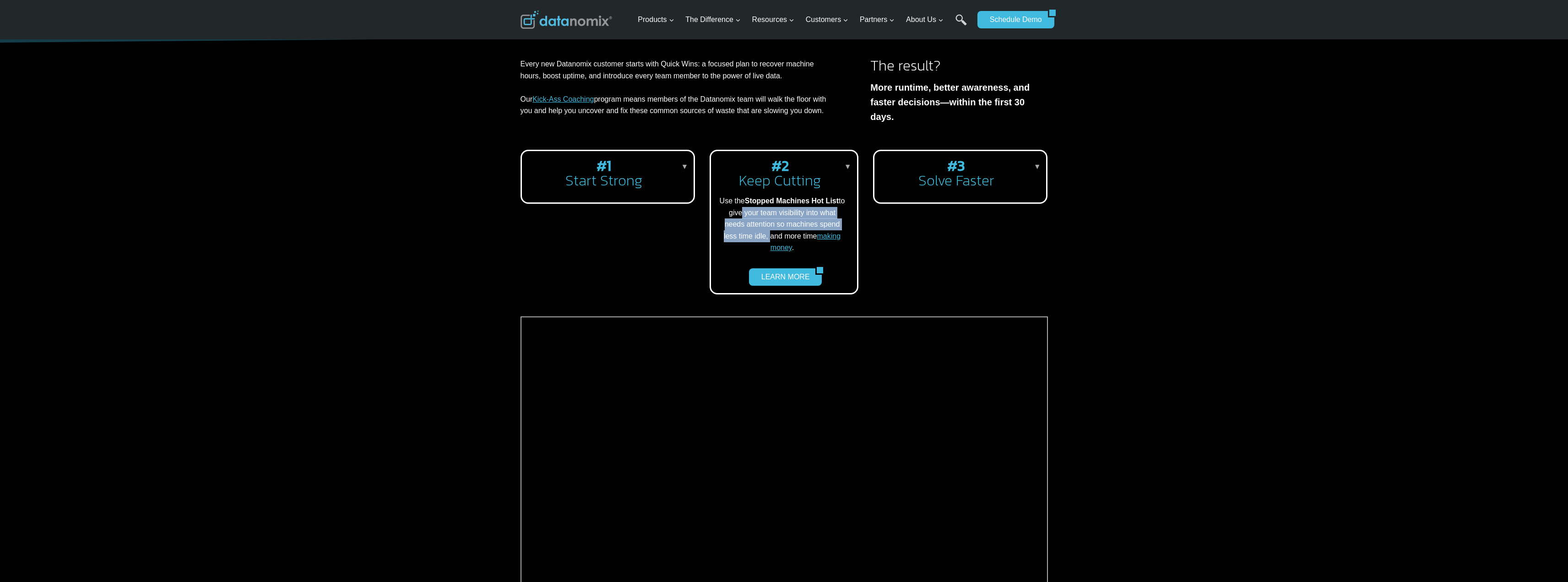
drag, startPoint x: 744, startPoint y: 209, endPoint x: 766, endPoint y: 224, distance: 26.6
click at [766, 224] on p "Use the Stopped Machines Hot List to give your team visibility into what needs …" at bounding box center [782, 224] width 128 height 59
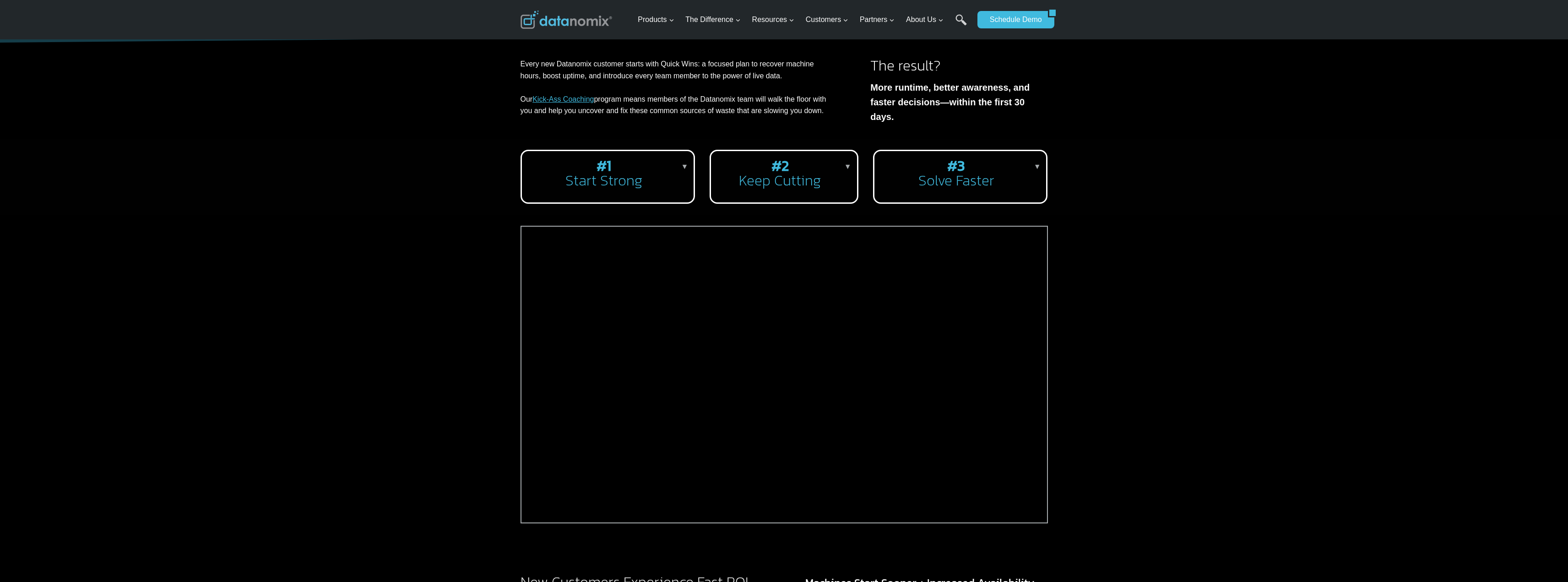
click at [775, 178] on h2 "#2 Keep Cutting" at bounding box center [782, 173] width 128 height 29
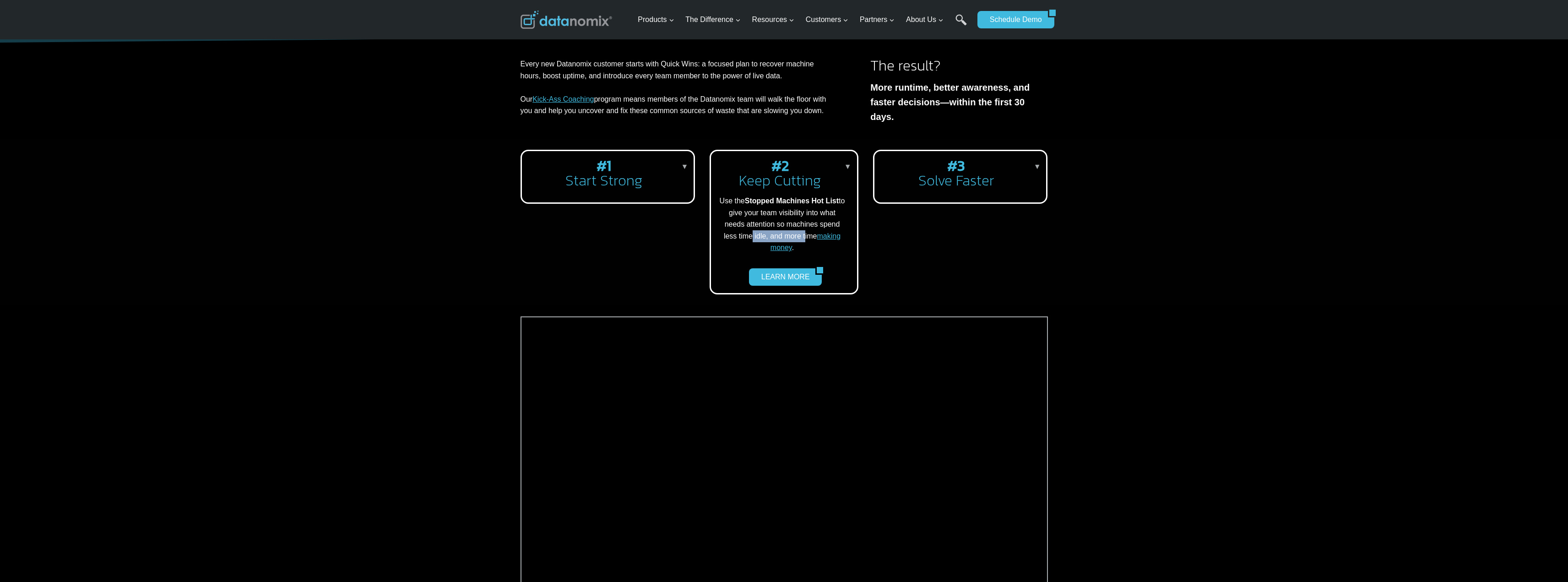
drag, startPoint x: 745, startPoint y: 232, endPoint x: 801, endPoint y: 229, distance: 56.1
click at [801, 229] on p "Use the Stopped Machines Hot List to give your team visibility into what needs …" at bounding box center [782, 224] width 128 height 59
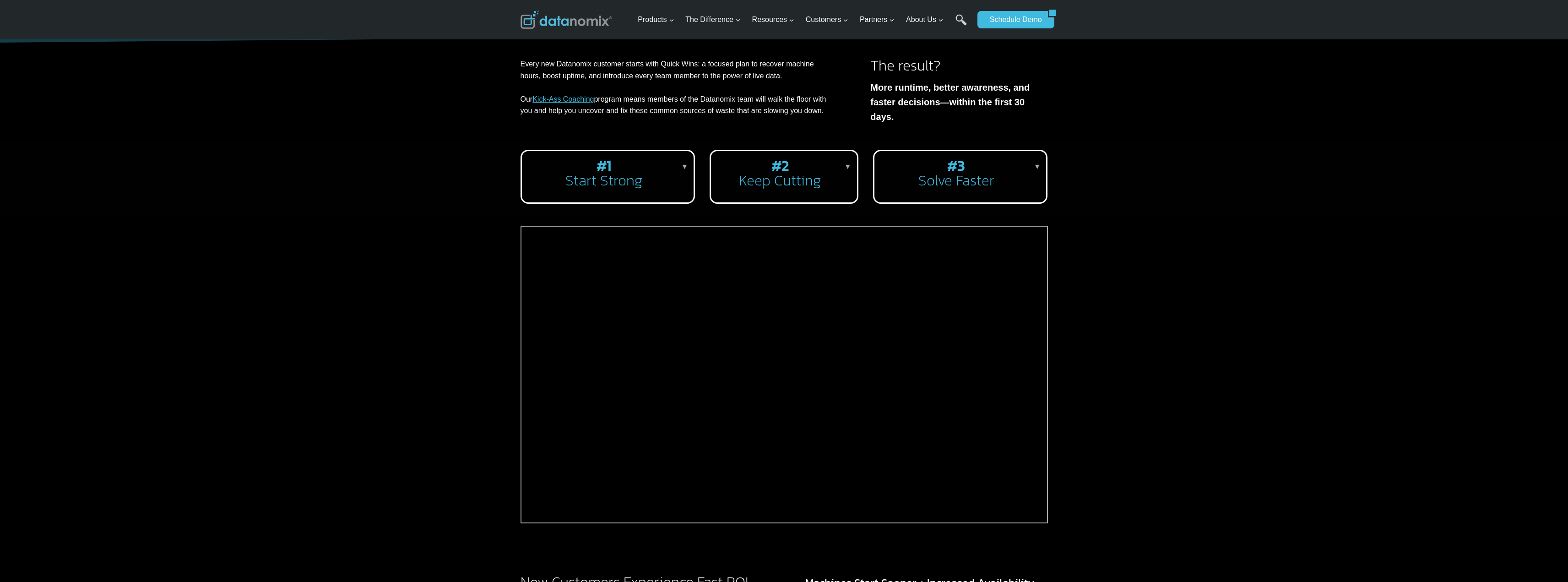
click at [959, 174] on h2 "#3 Solve Faster" at bounding box center [958, 173] width 154 height 29
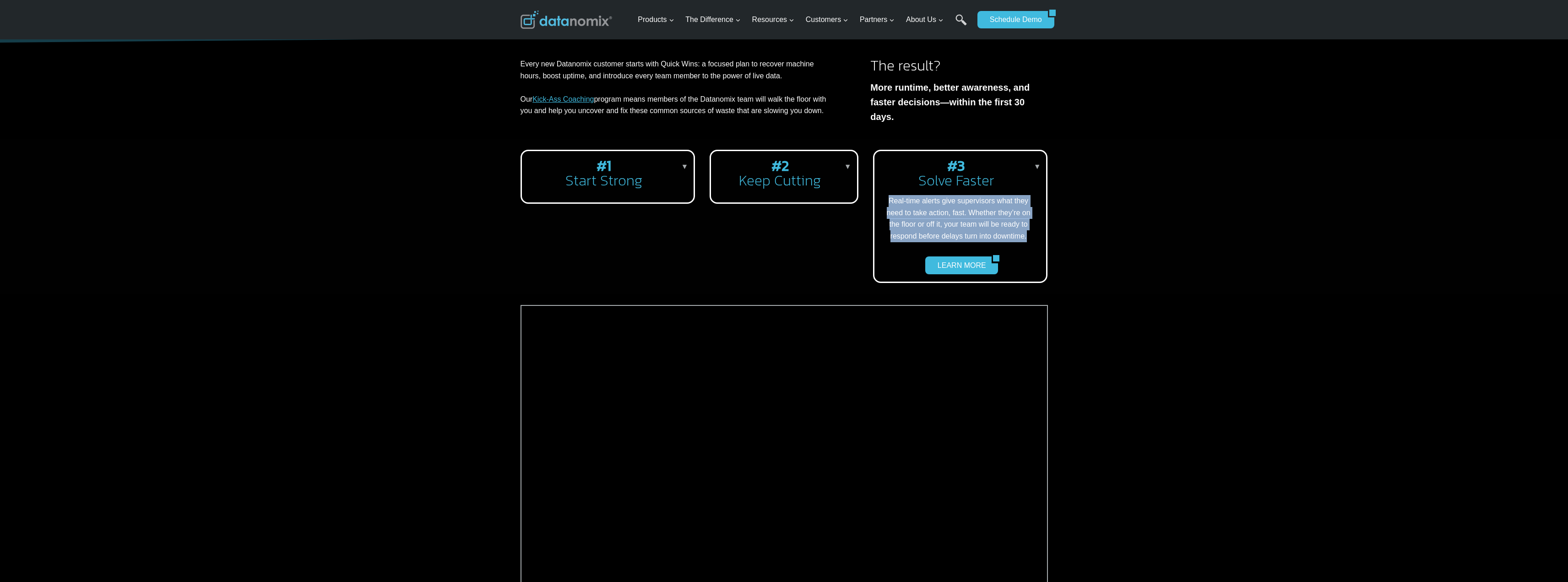
drag, startPoint x: 891, startPoint y: 196, endPoint x: 1036, endPoint y: 230, distance: 148.9
click at [1036, 230] on div "#3 Solve Faster ▼ Real-time alerts give supervisors what they need to take acti…" at bounding box center [961, 216] width 175 height 133
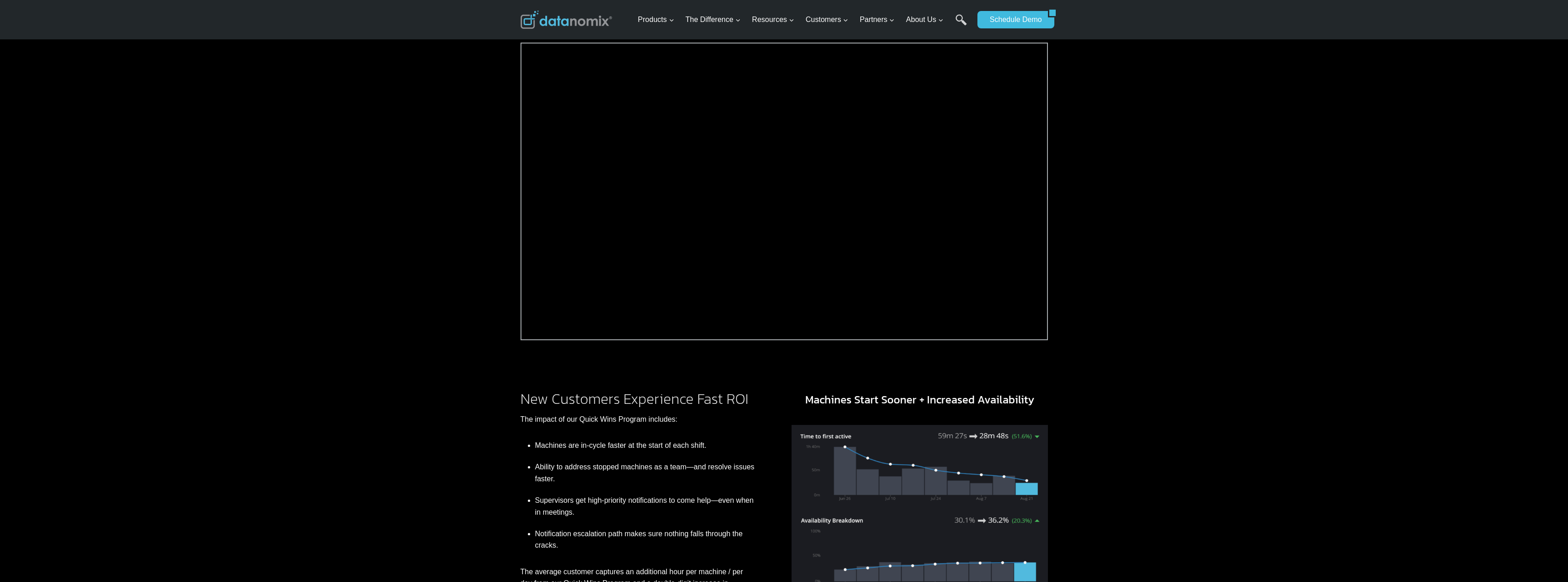
scroll to position [412, 0]
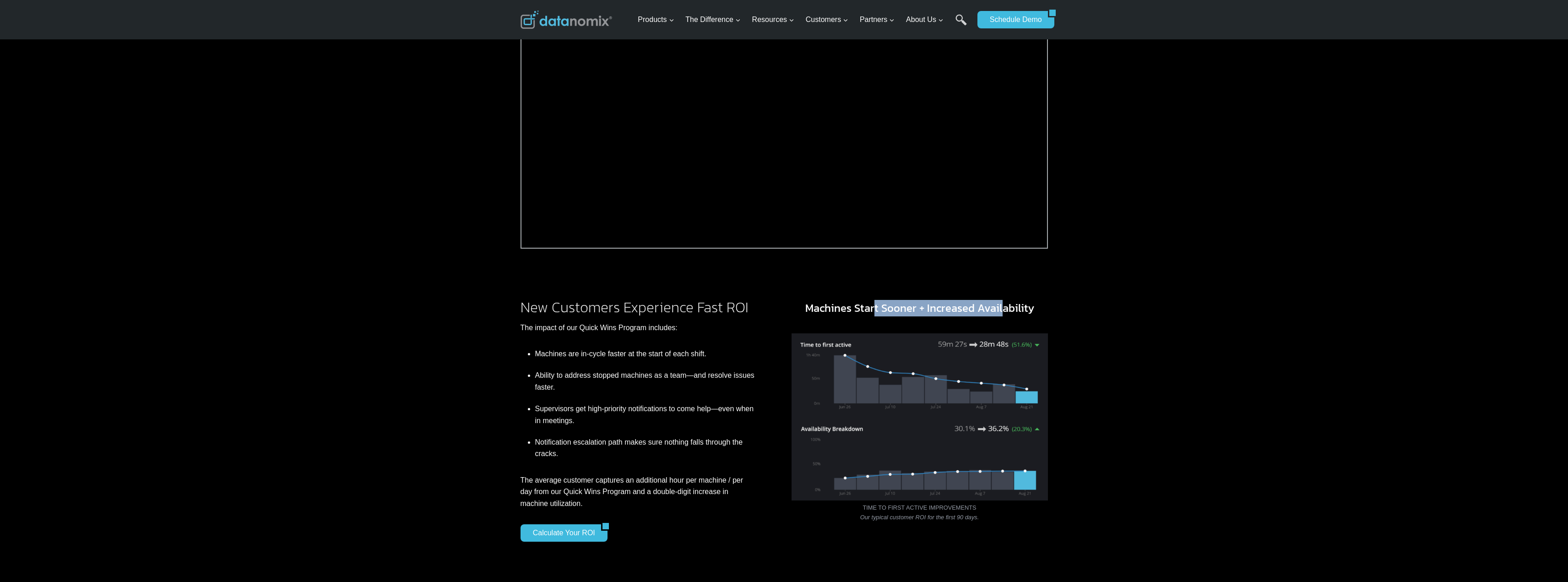
drag, startPoint x: 874, startPoint y: 304, endPoint x: 1043, endPoint y: 300, distance: 169.0
click at [1004, 303] on h3 "Machines Start Sooner + Increased Availability" at bounding box center [920, 308] width 257 height 16
click at [1043, 300] on h3 "Machines Start Sooner + Increased Availability" at bounding box center [920, 308] width 257 height 16
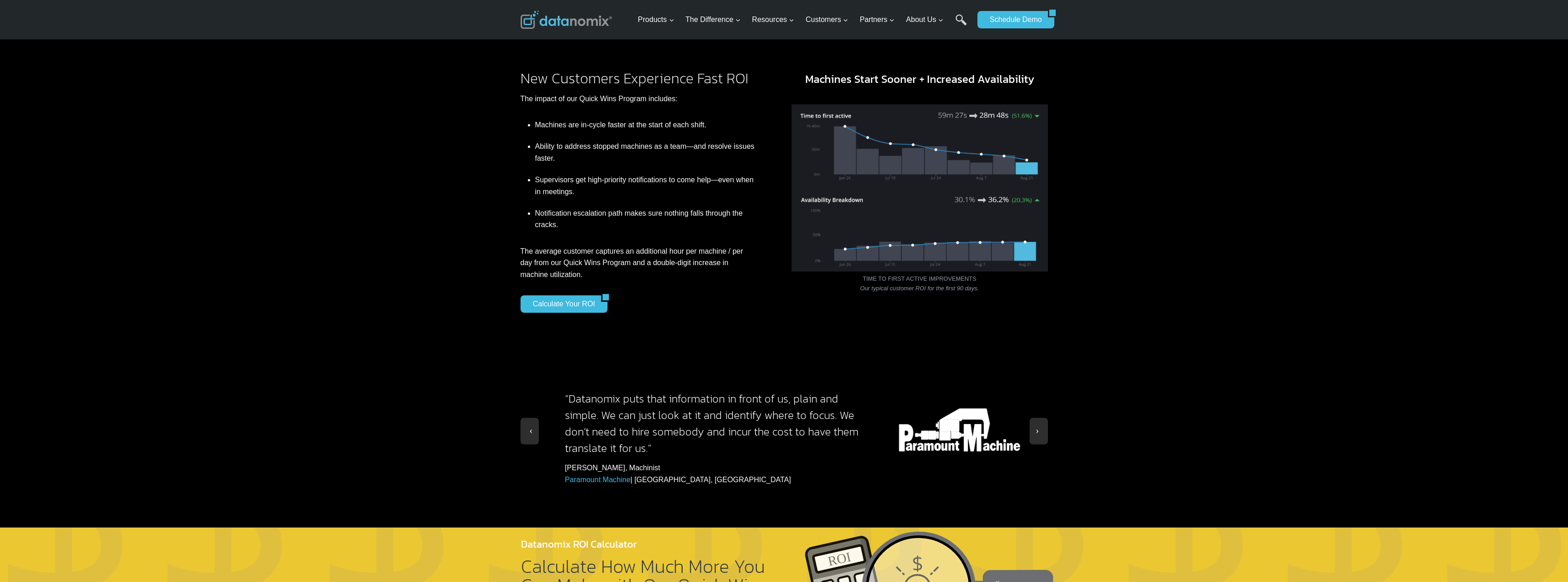
scroll to position [779, 0]
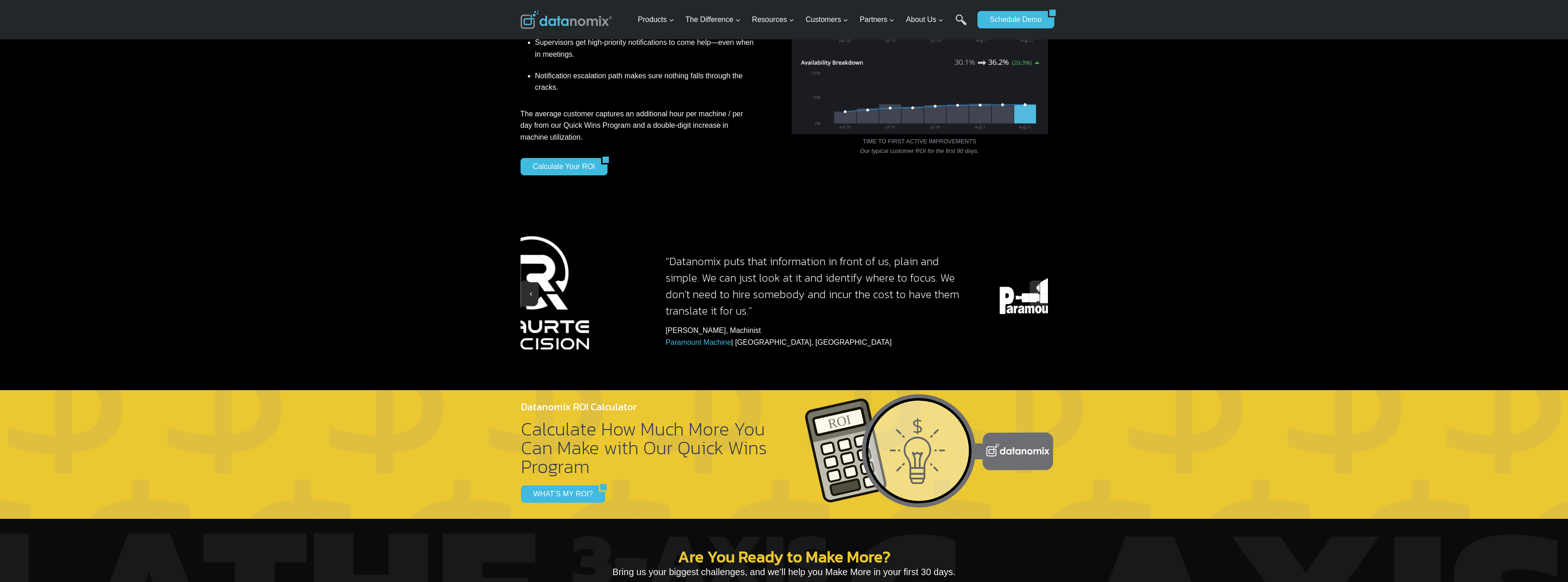
drag, startPoint x: 619, startPoint y: 257, endPoint x: 719, endPoint y: 252, distance: 100.1
click at [719, 252] on h3 "“Datanomix puts that information in front of us, plain and simple. We can just …" at bounding box center [813, 278] width 295 height 83
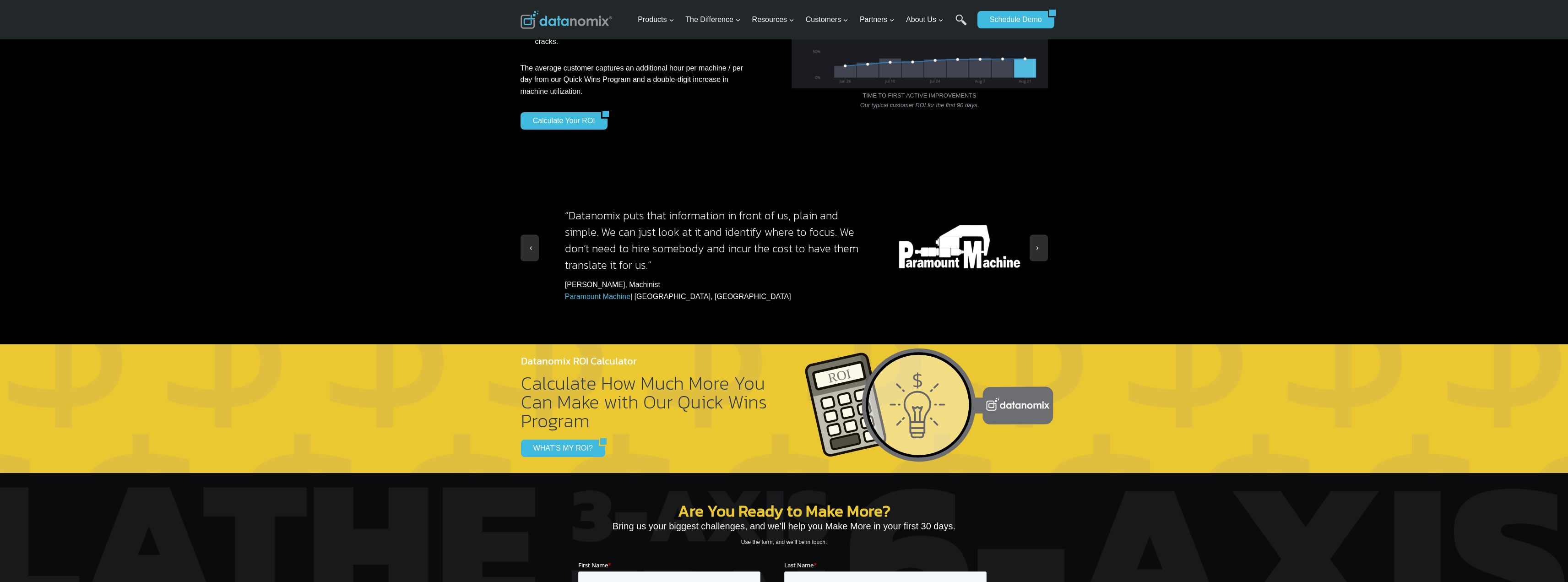
scroll to position [870, 0]
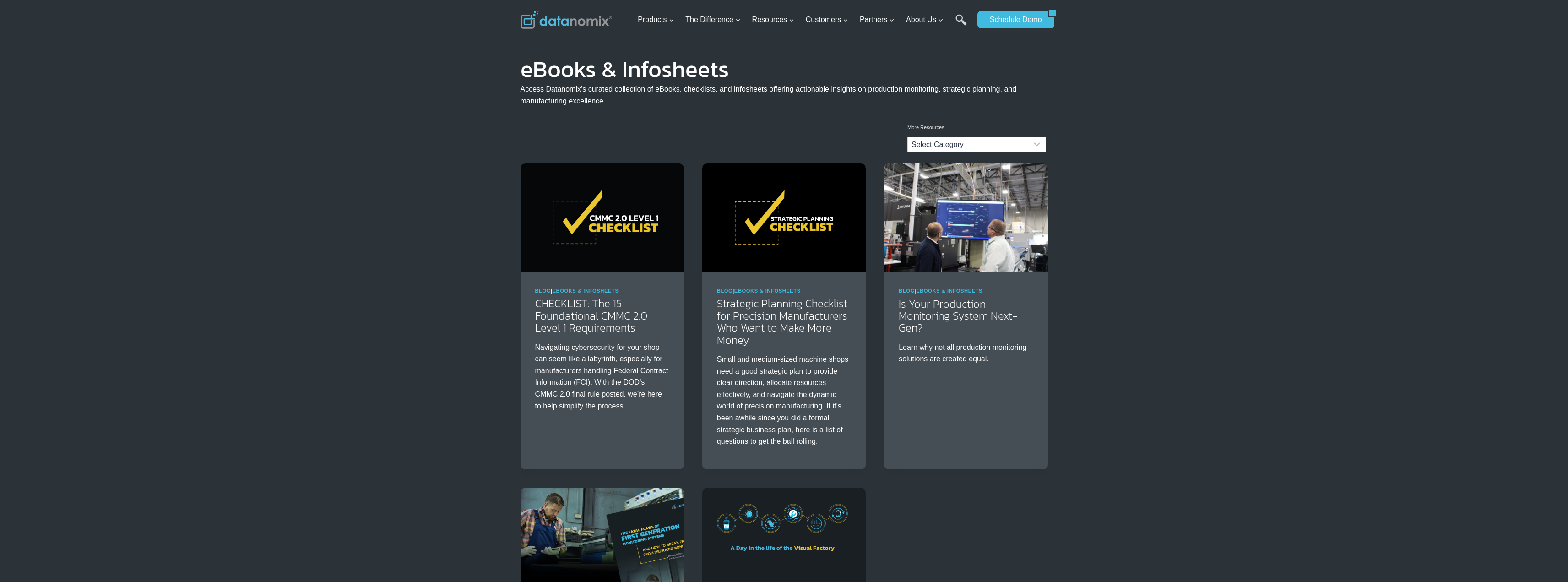
click at [319, 295] on div "Blog | eBooks & Infosheets CHECKLIST: The 15 Foundational CMMC 2.0 Level 1 Requ…" at bounding box center [784, 449] width 1568 height 571
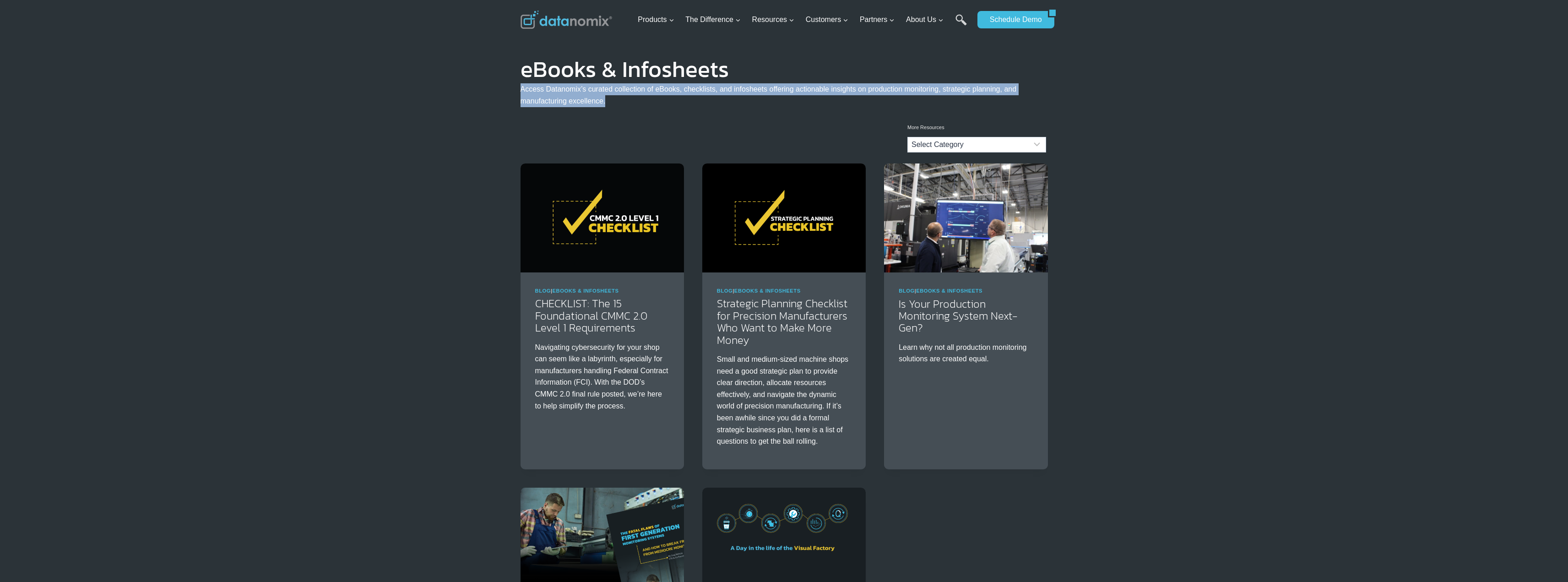
drag, startPoint x: 521, startPoint y: 89, endPoint x: 776, endPoint y: 117, distance: 256.5
click at [776, 117] on header "eBooks & Infosheets Access Datanomix’s curated collection of eBooks, checklists…" at bounding box center [784, 79] width 527 height 79
click at [780, 114] on header "eBooks & Infosheets Access Datanomix’s curated collection of eBooks, checklists…" at bounding box center [784, 79] width 527 height 79
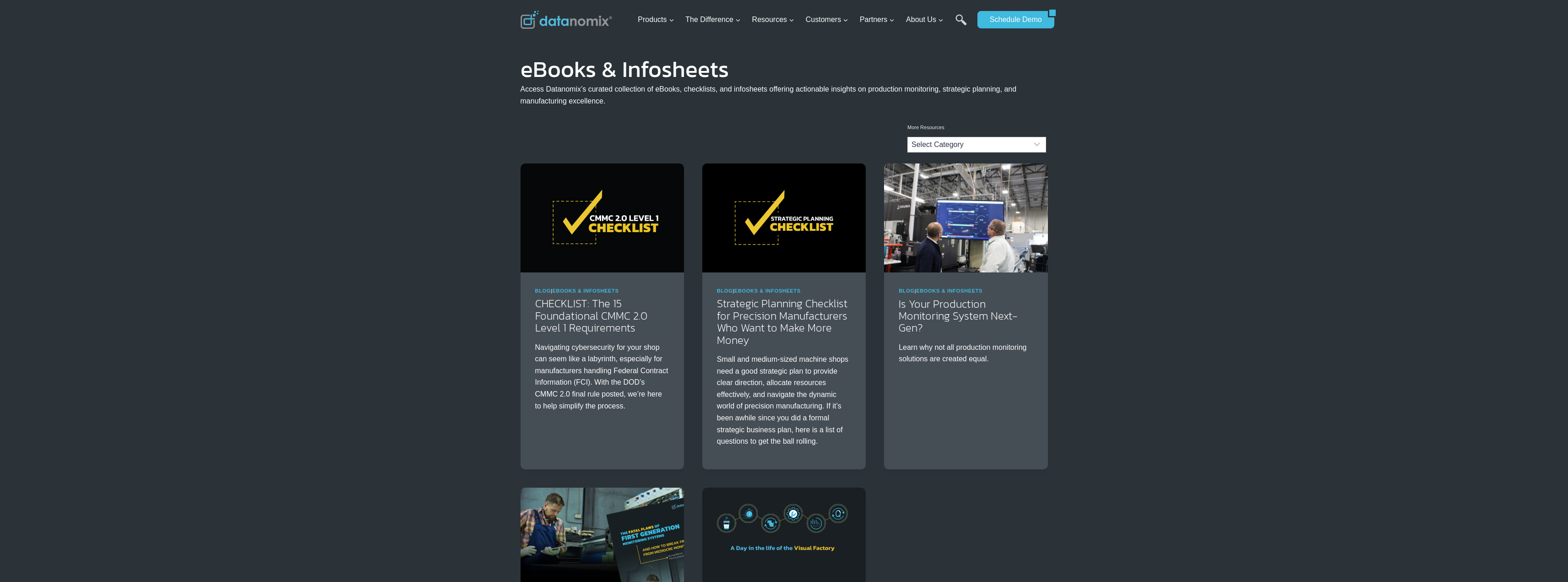
click at [1240, 418] on div "Blog | eBooks & Infosheets CHECKLIST: The 15 Foundational CMMC 2.0 Level 1 Requ…" at bounding box center [784, 449] width 1568 height 571
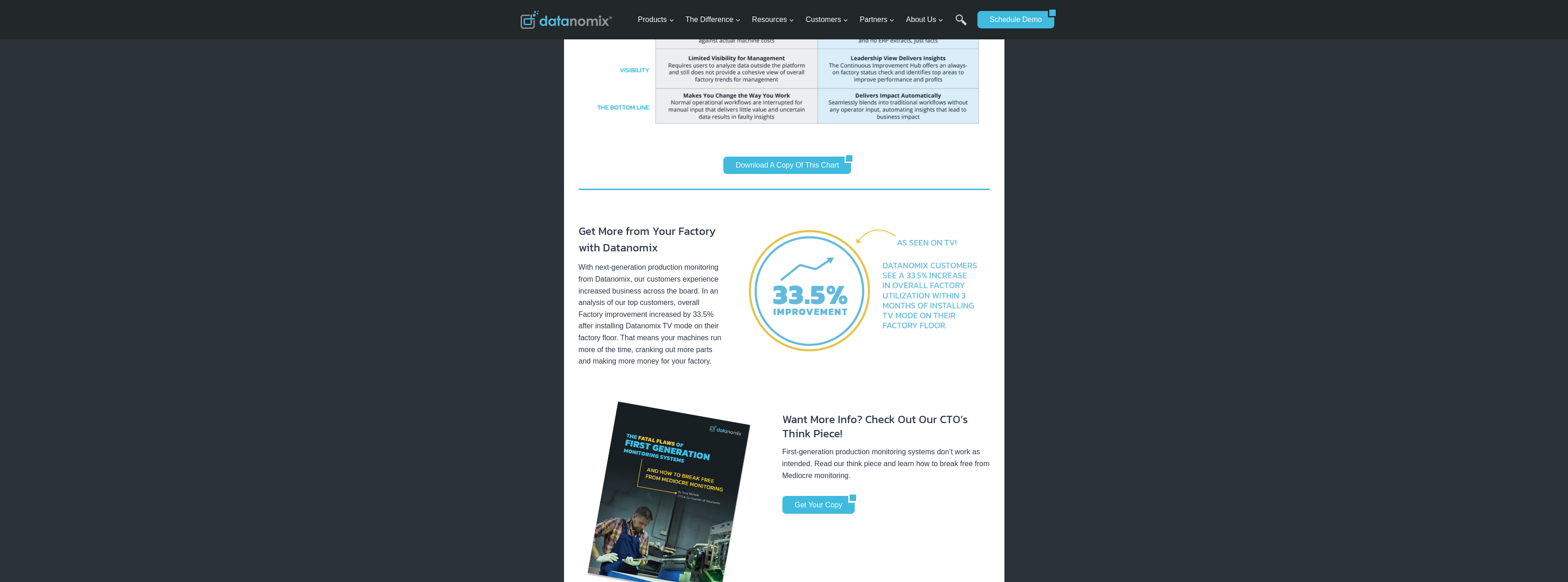
scroll to position [1007, 0]
